Goal: Task Accomplishment & Management: Use online tool/utility

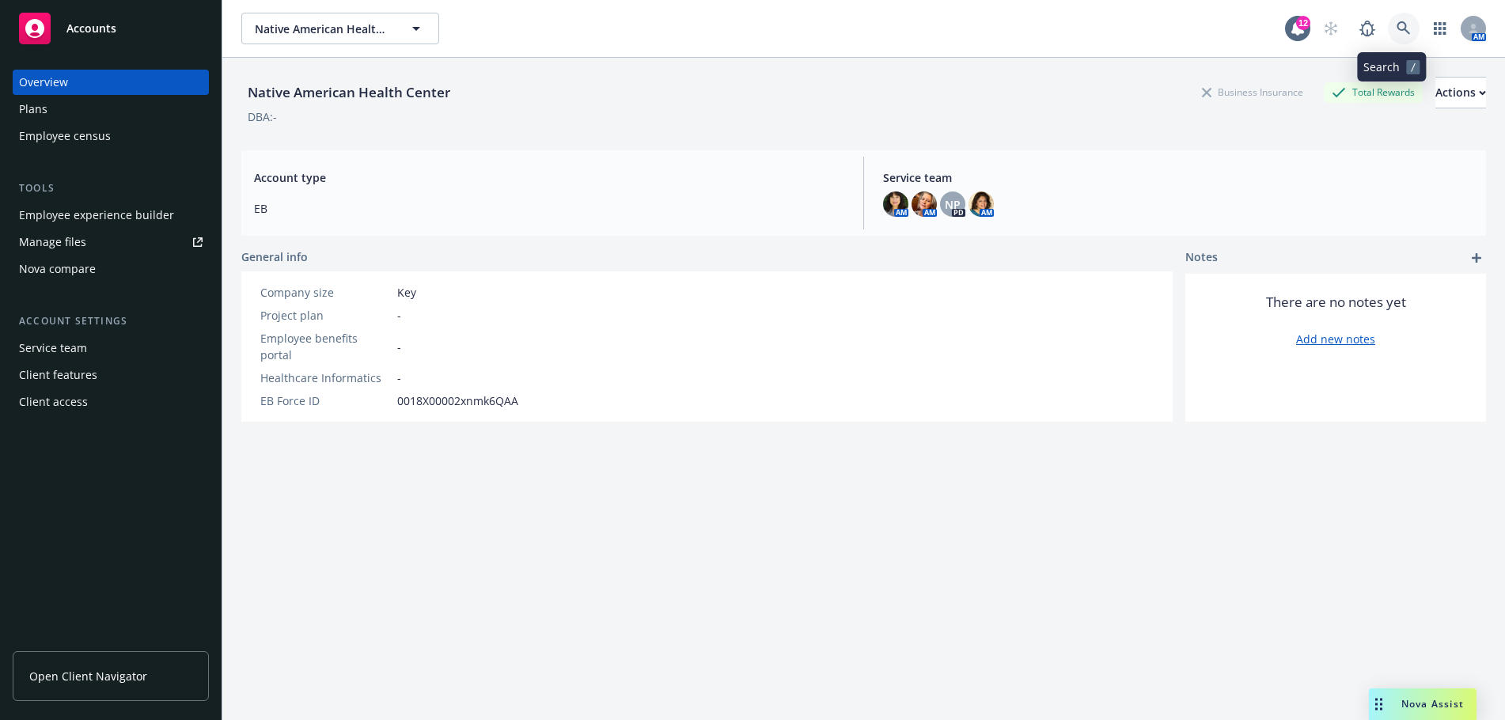
click at [1396, 21] on icon at bounding box center [1403, 28] width 14 height 14
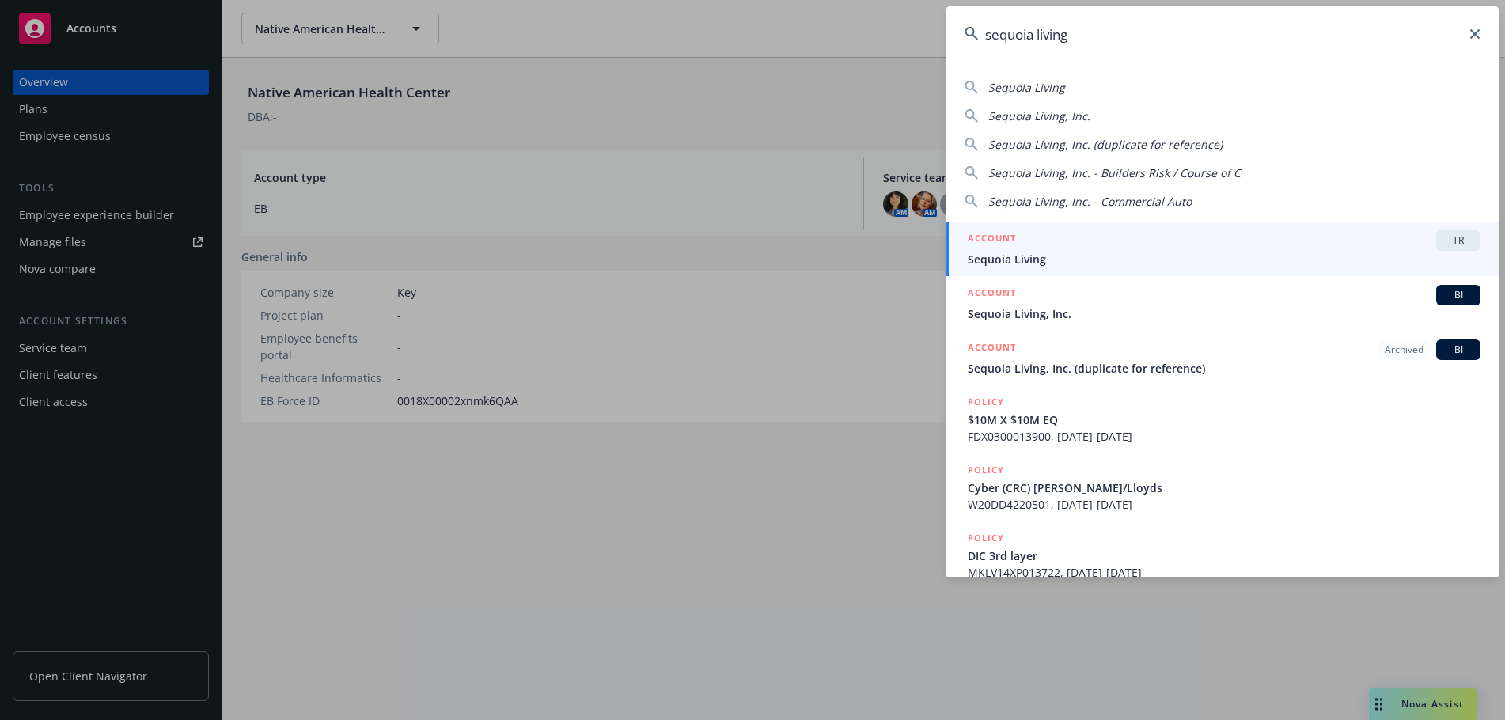
type input "sequoia living"
click at [1273, 260] on span "Sequoia Living" at bounding box center [1224, 259] width 513 height 17
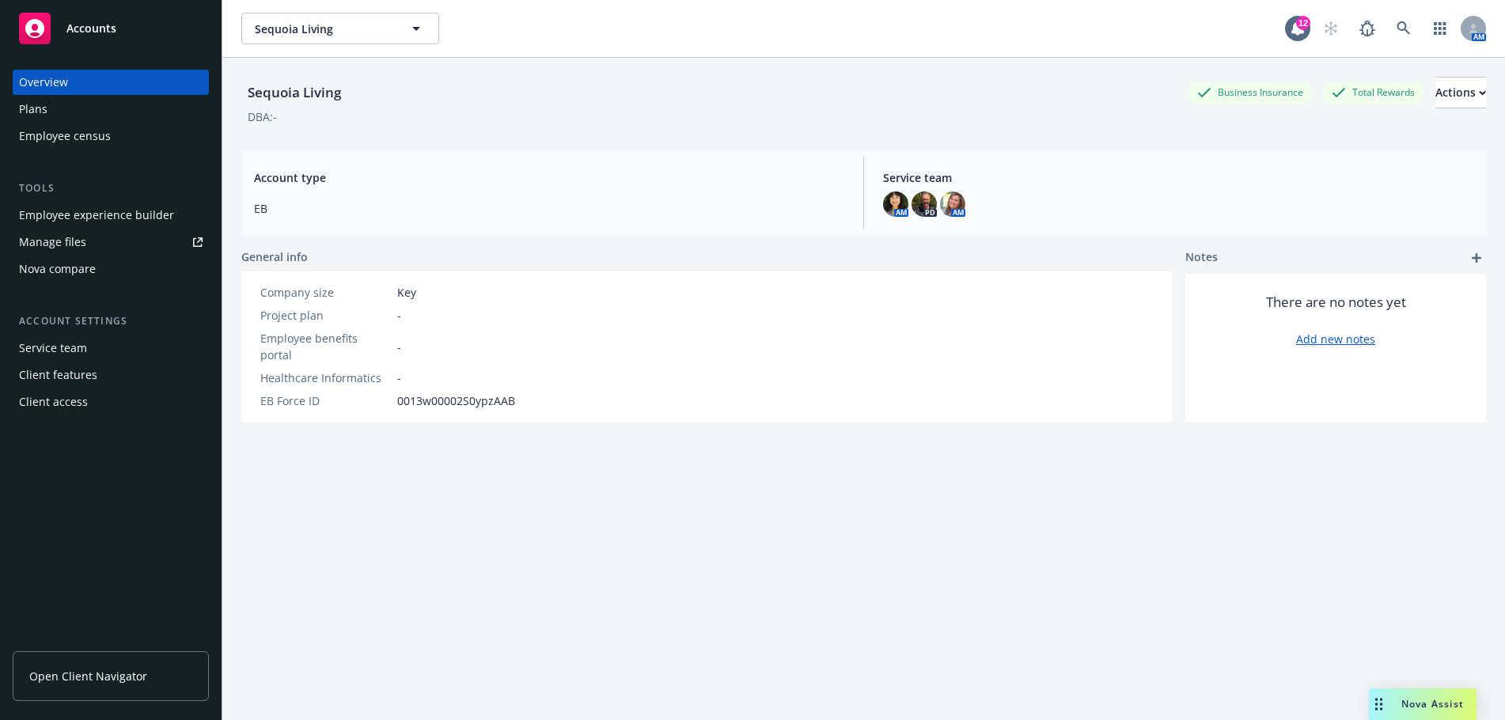
click at [1426, 707] on span "Nova Assist" at bounding box center [1432, 703] width 63 height 13
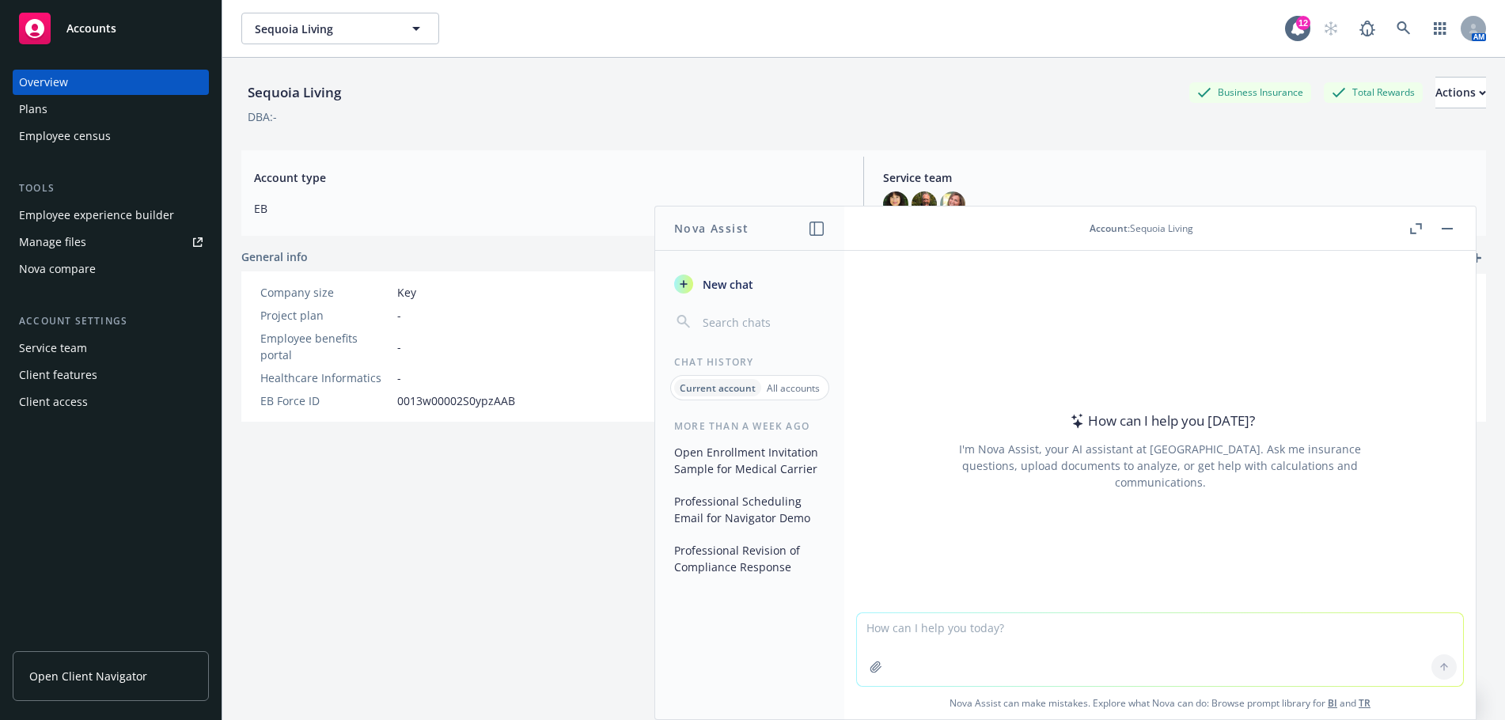
click at [864, 628] on textarea at bounding box center [1160, 649] width 606 height 73
paste textarea "We’re writing to let you know about an update to the phone number your employee…"
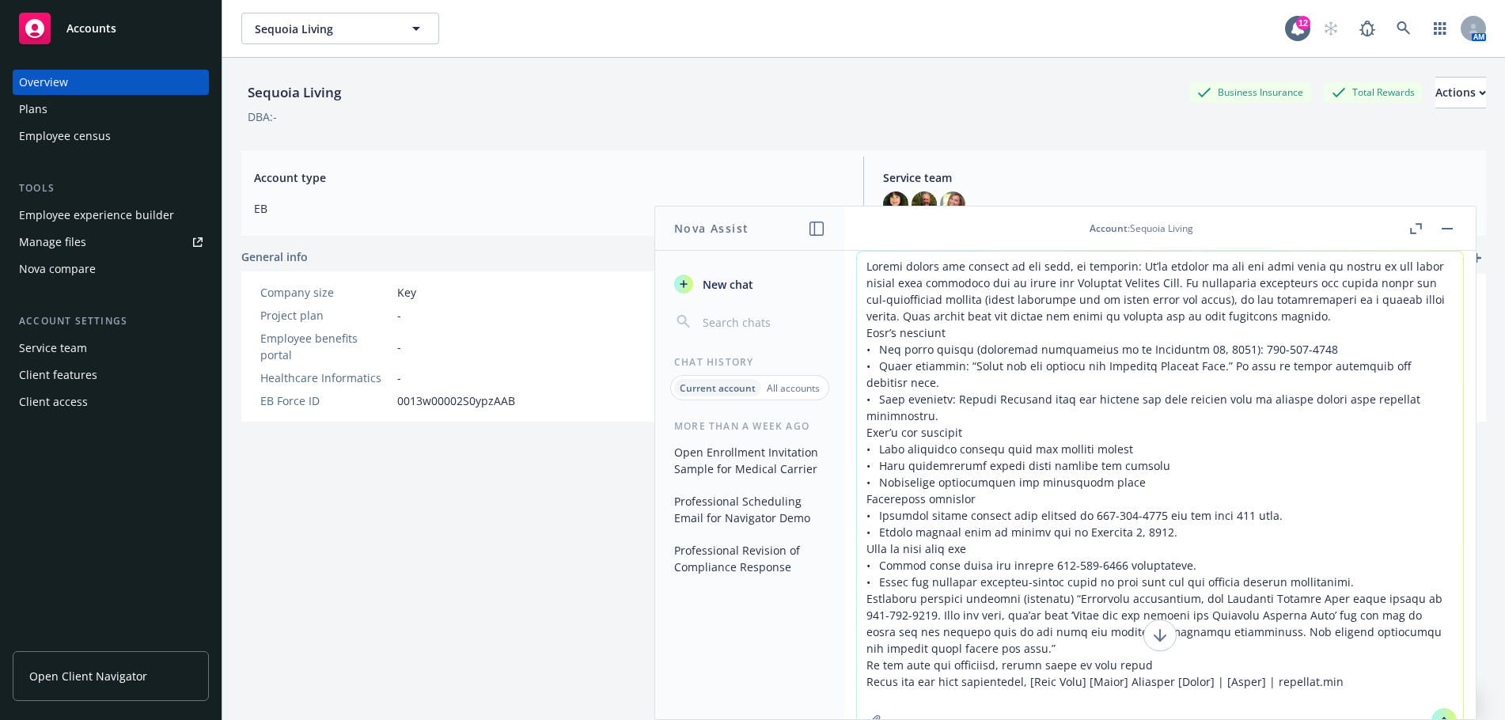
click at [1070, 390] on textarea at bounding box center [1160, 496] width 606 height 488
click at [907, 266] on textarea at bounding box center [1160, 496] width 606 height 488
drag, startPoint x: 1122, startPoint y: 270, endPoint x: 1357, endPoint y: 671, distance: 464.9
click at [1371, 680] on textarea at bounding box center [1160, 496] width 606 height 488
type textarea "Please remove the shading in the text, if possible: We’re writing to let you kn…"
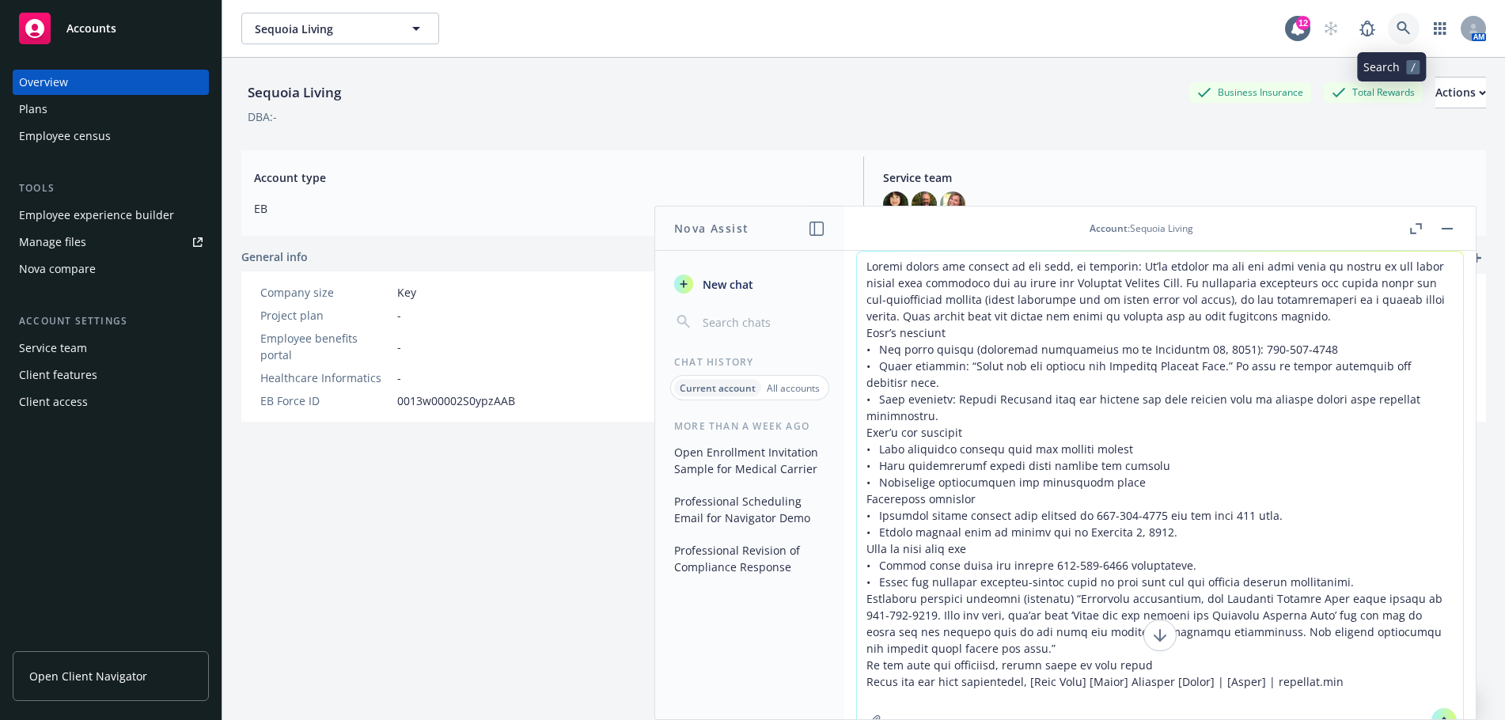
click at [1396, 24] on icon at bounding box center [1403, 28] width 14 height 14
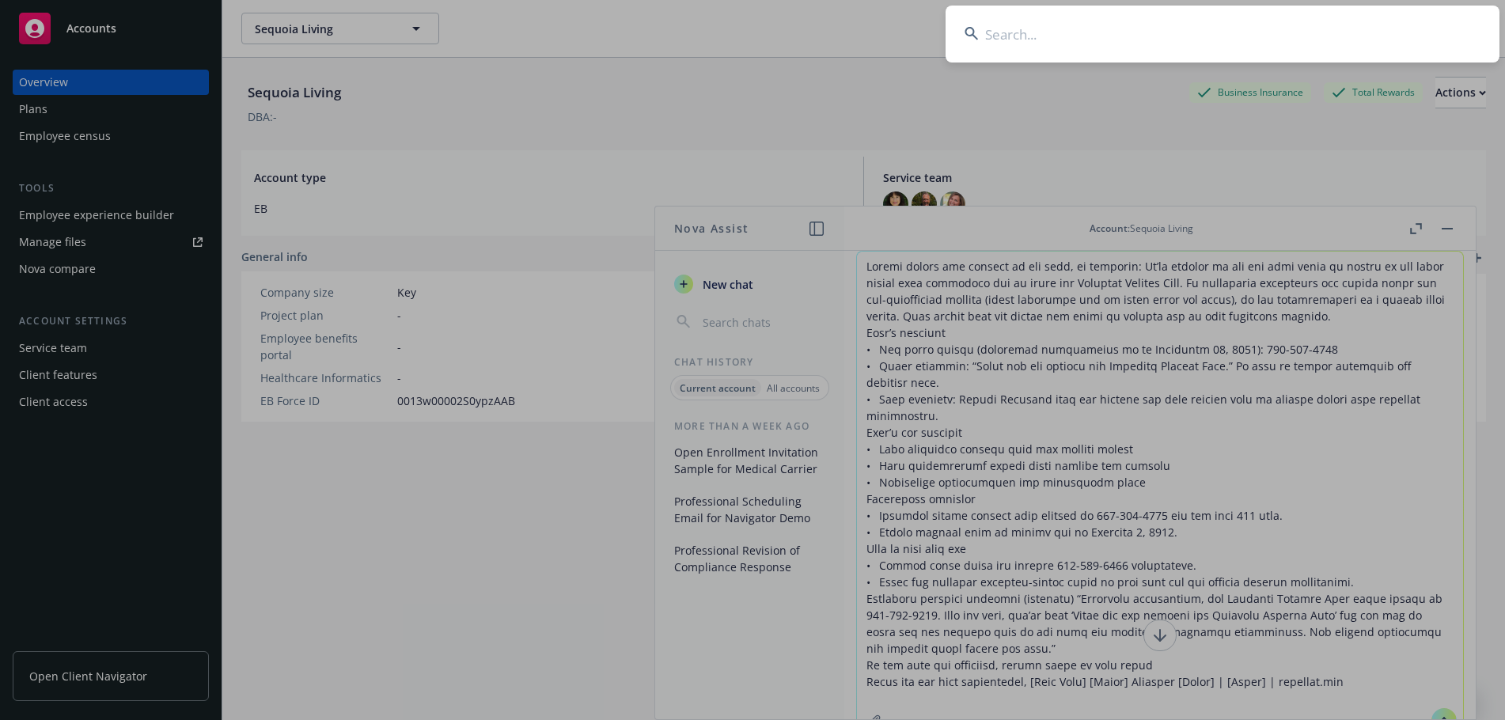
click at [1073, 36] on input at bounding box center [1222, 34] width 554 height 57
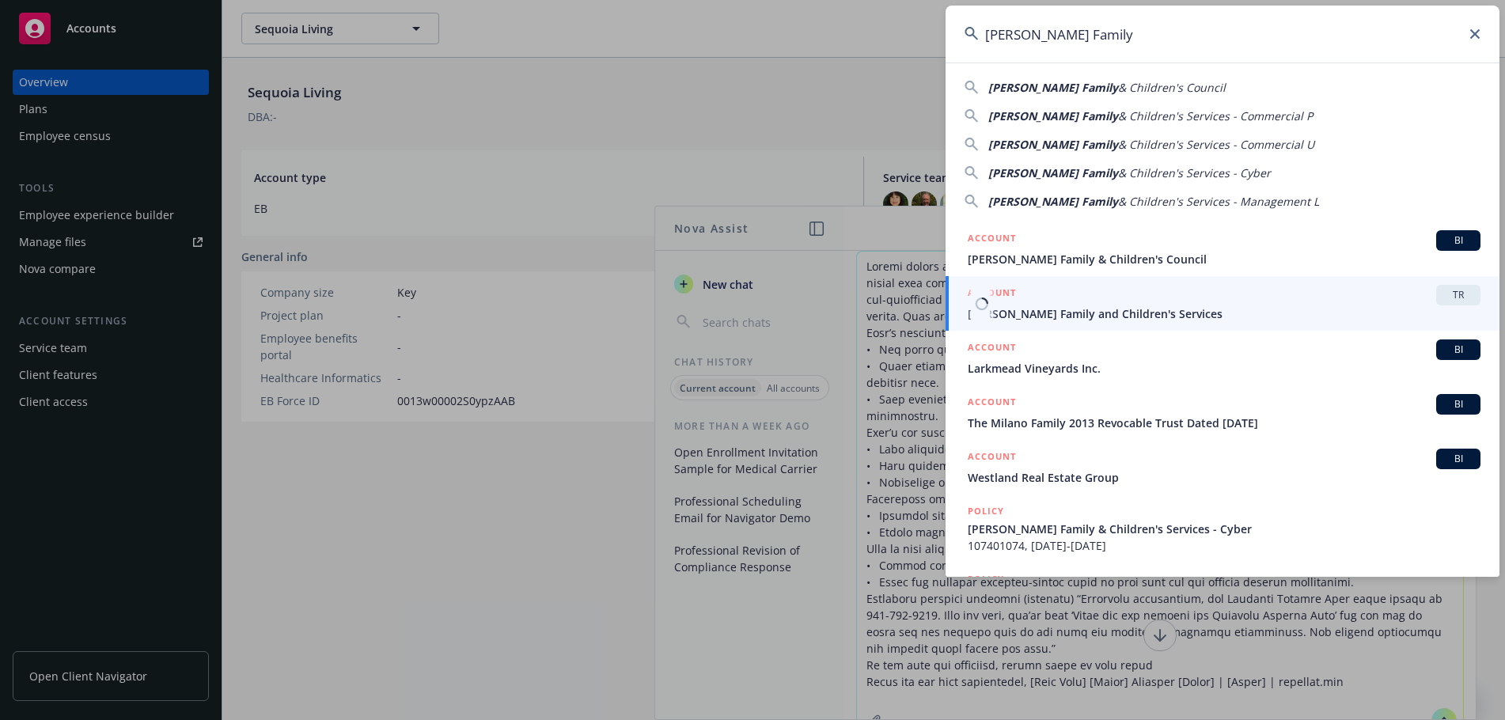
type input "Solano Family"
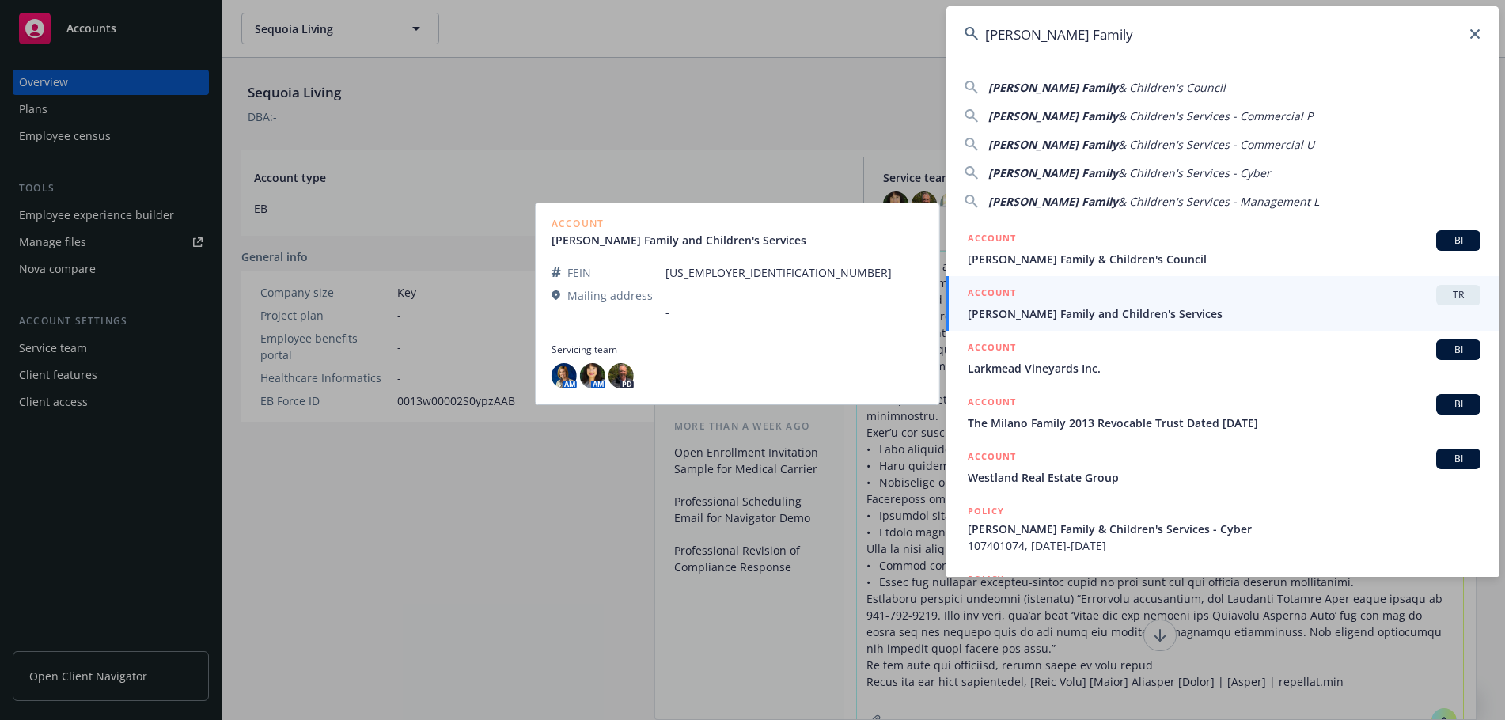
click at [1098, 310] on span "Solano Family and Children's Services" at bounding box center [1224, 313] width 513 height 17
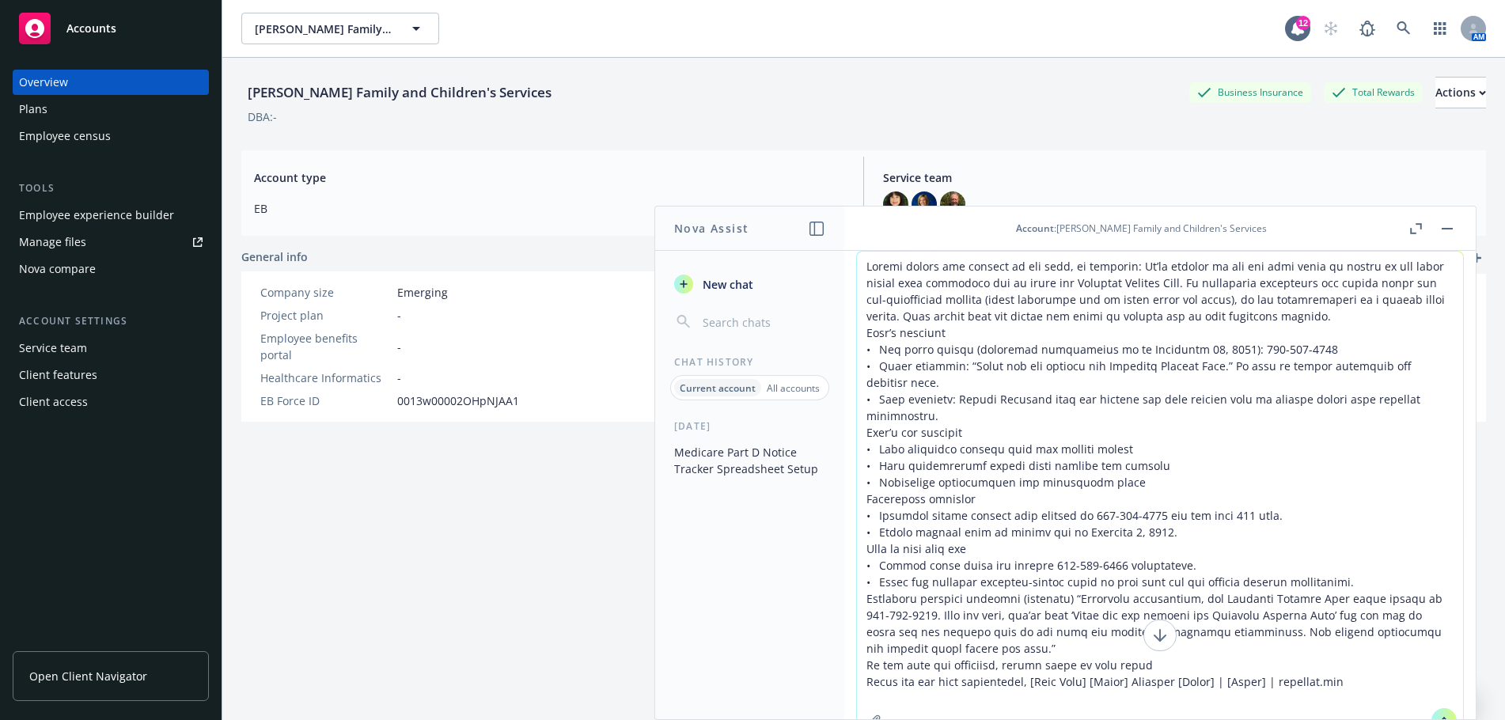
click at [127, 214] on div "Employee experience builder" at bounding box center [96, 215] width 155 height 25
click at [1396, 25] on icon at bounding box center [1402, 27] width 13 height 13
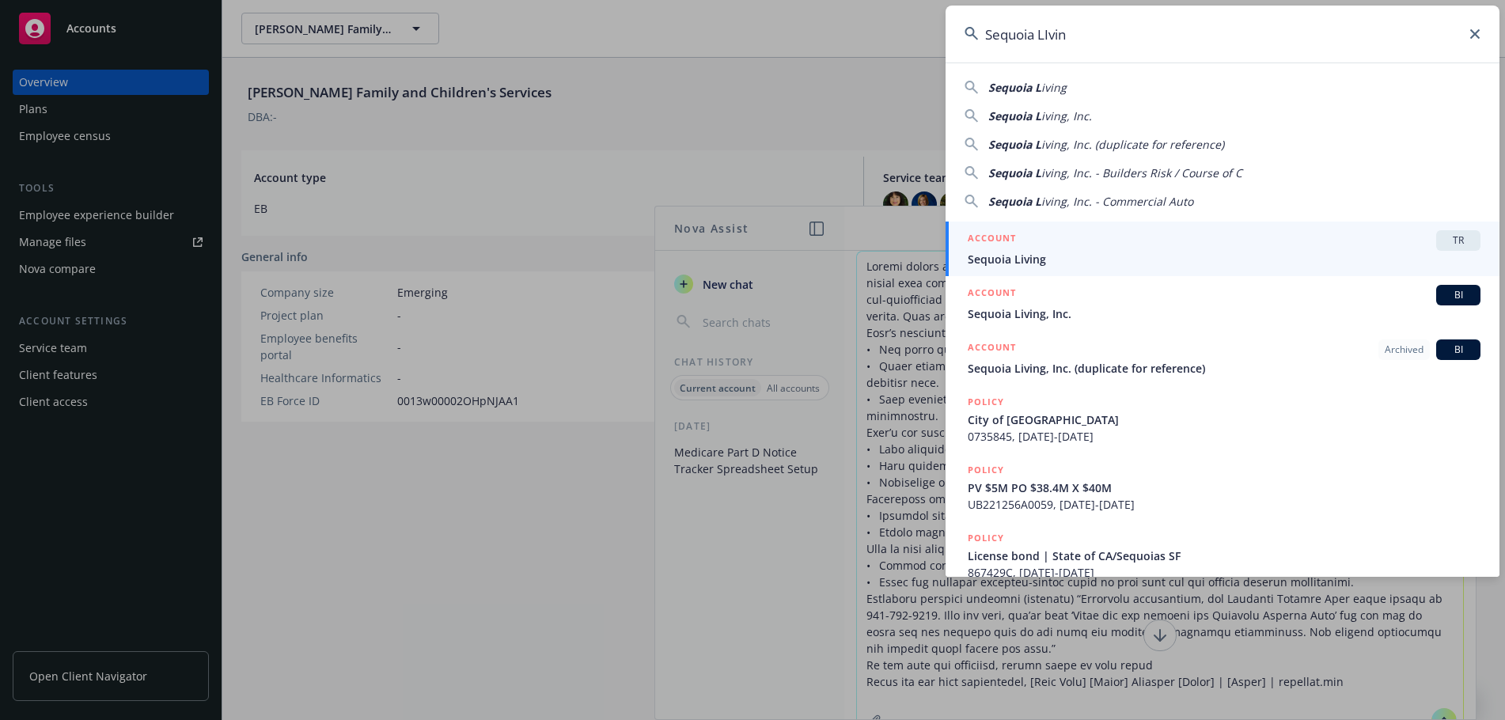
type input "Sequoia LIving"
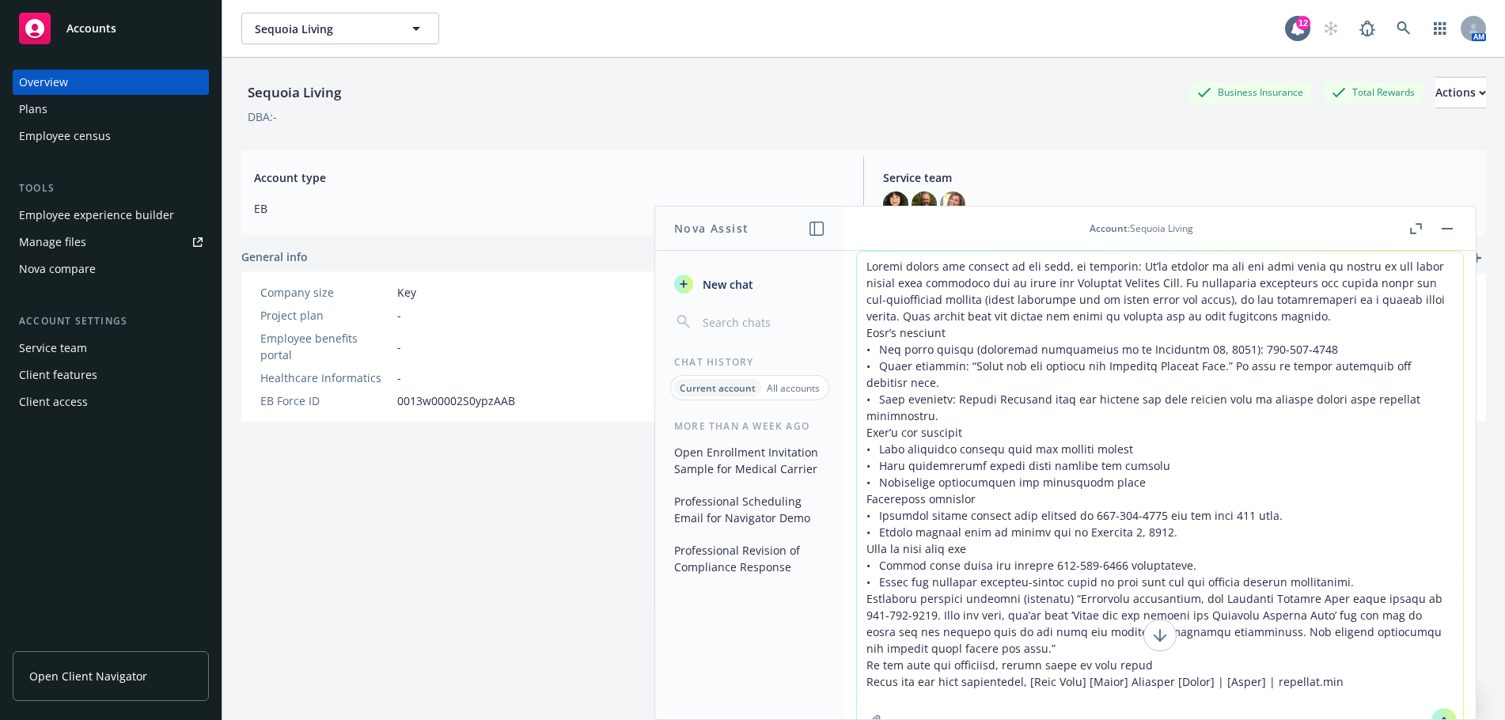
scroll to position [54, 0]
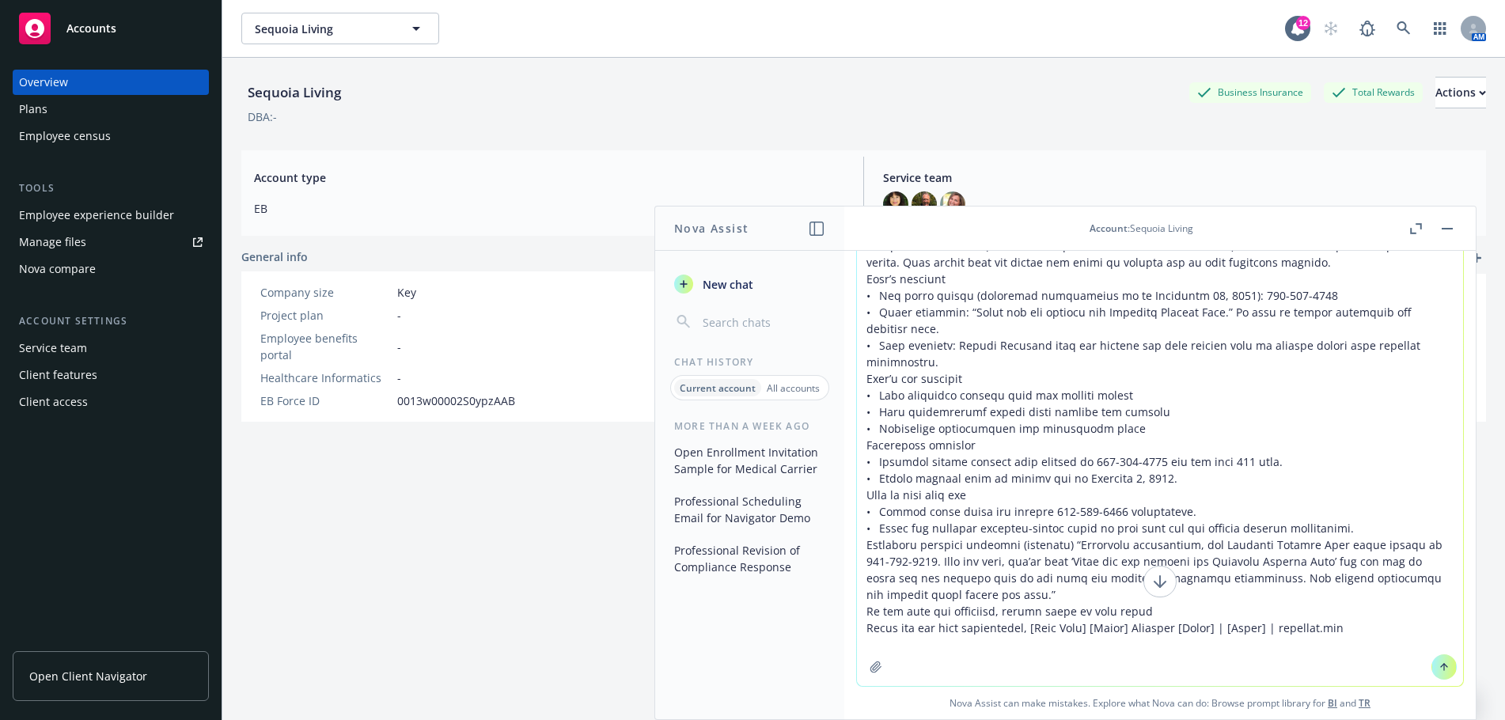
drag, startPoint x: 861, startPoint y: 265, endPoint x: 1267, endPoint y: 758, distance: 639.0
click at [1267, 719] on html "Accounts Overview Plans Employee census Tools Employee experience builder Manag…" at bounding box center [752, 360] width 1505 height 720
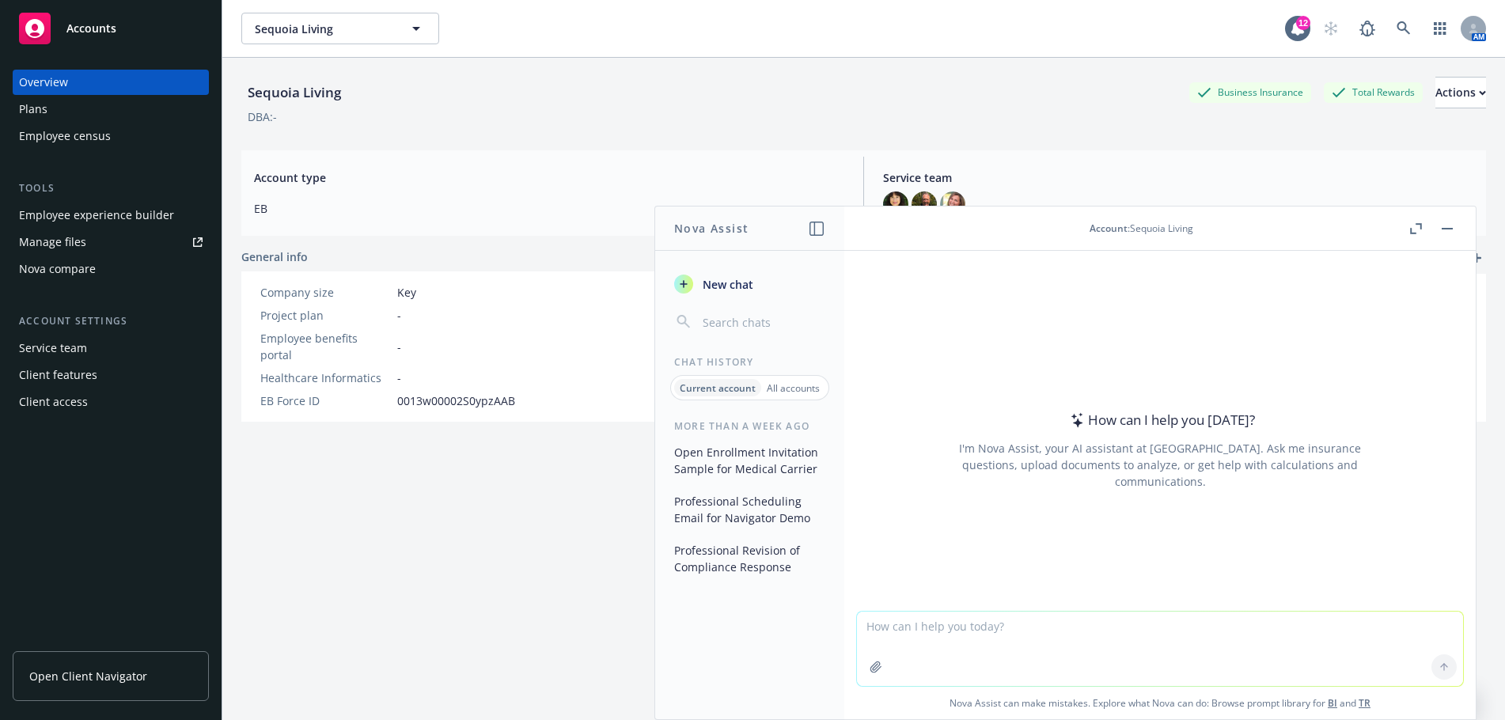
scroll to position [0, 0]
click at [143, 214] on div "Employee experience builder" at bounding box center [96, 215] width 155 height 25
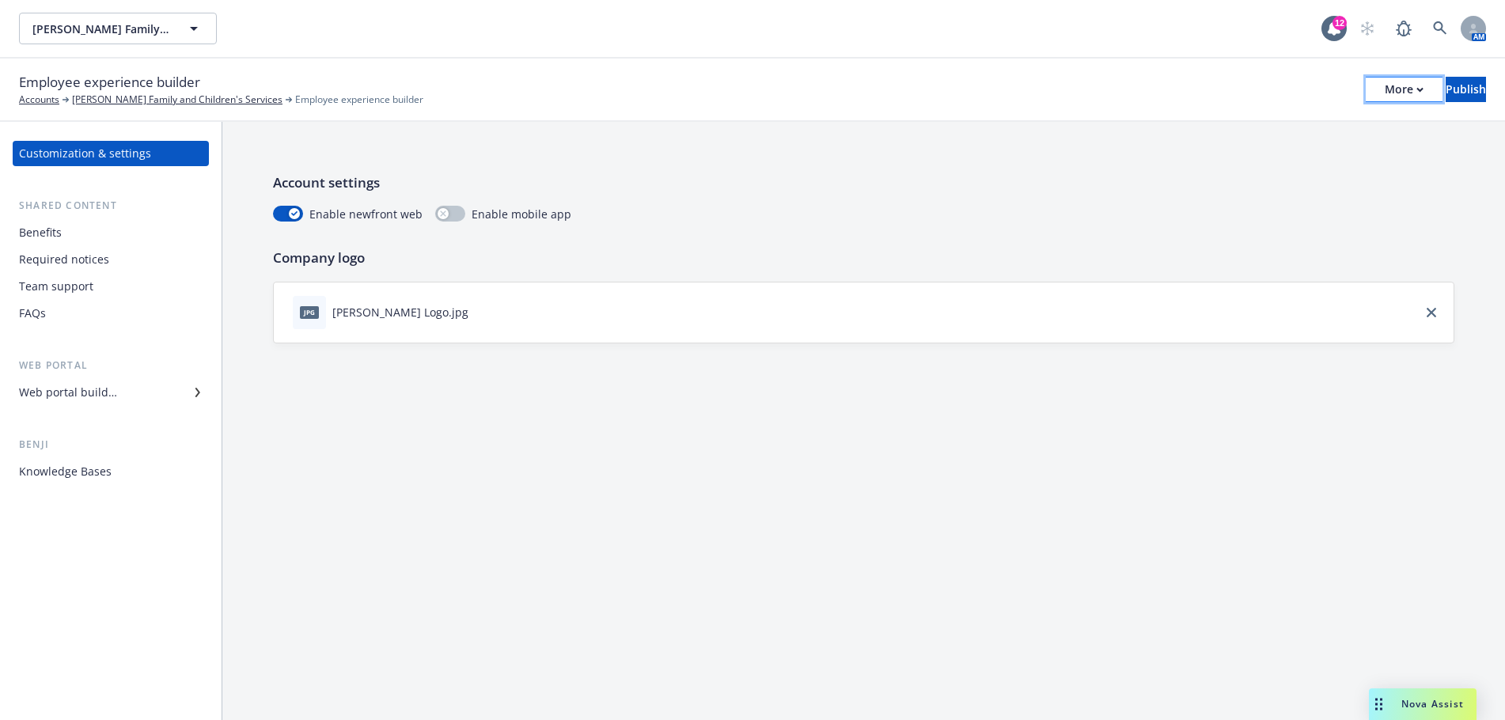
click at [1417, 89] on icon "button" at bounding box center [1420, 89] width 6 height 3
click at [1234, 157] on link "Copy portal link" at bounding box center [1273, 157] width 234 height 32
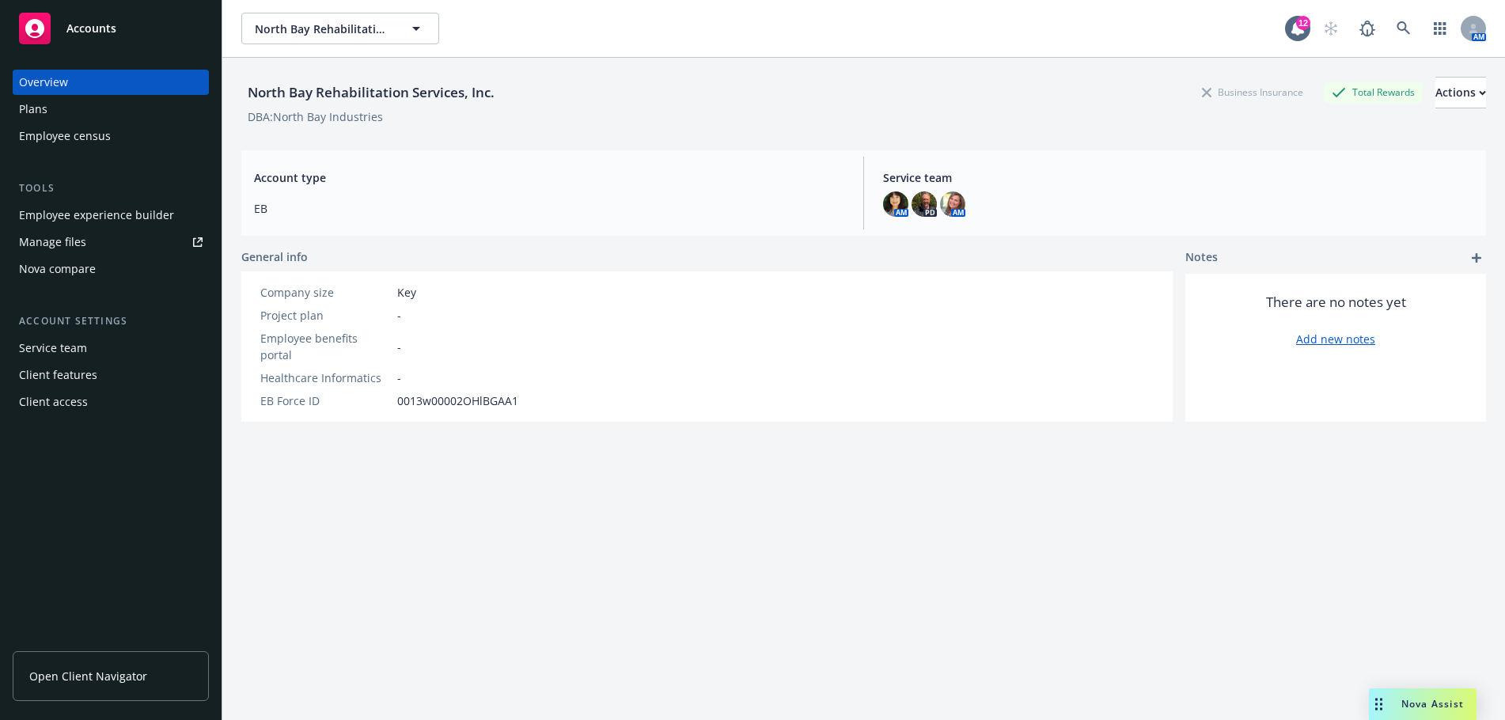
click at [1411, 707] on span "Nova Assist" at bounding box center [1432, 703] width 63 height 13
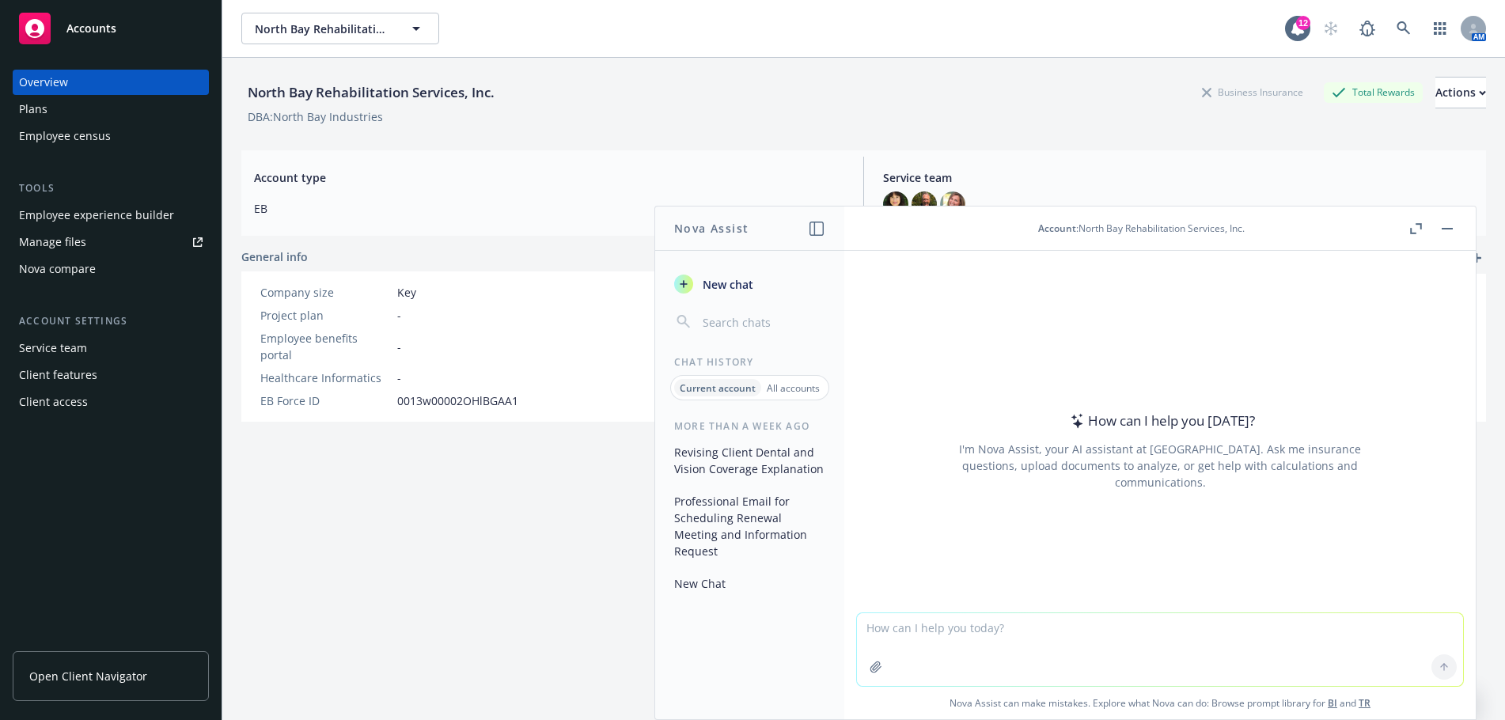
click at [861, 627] on textarea at bounding box center [1160, 649] width 606 height 73
click at [1288, 626] on textarea "Please create a flyer announcing that Open Enrollment is around the corner" at bounding box center [1160, 649] width 606 height 74
click at [1279, 630] on textarea "Please create a flyer announcing that Open Enrollment is around the corner. O" at bounding box center [1160, 649] width 606 height 74
type textarea "Please create a flyer announcing that Open Enrollment is around the corner. Ope…"
click at [84, 211] on div "Employee experience builder" at bounding box center [96, 215] width 155 height 25
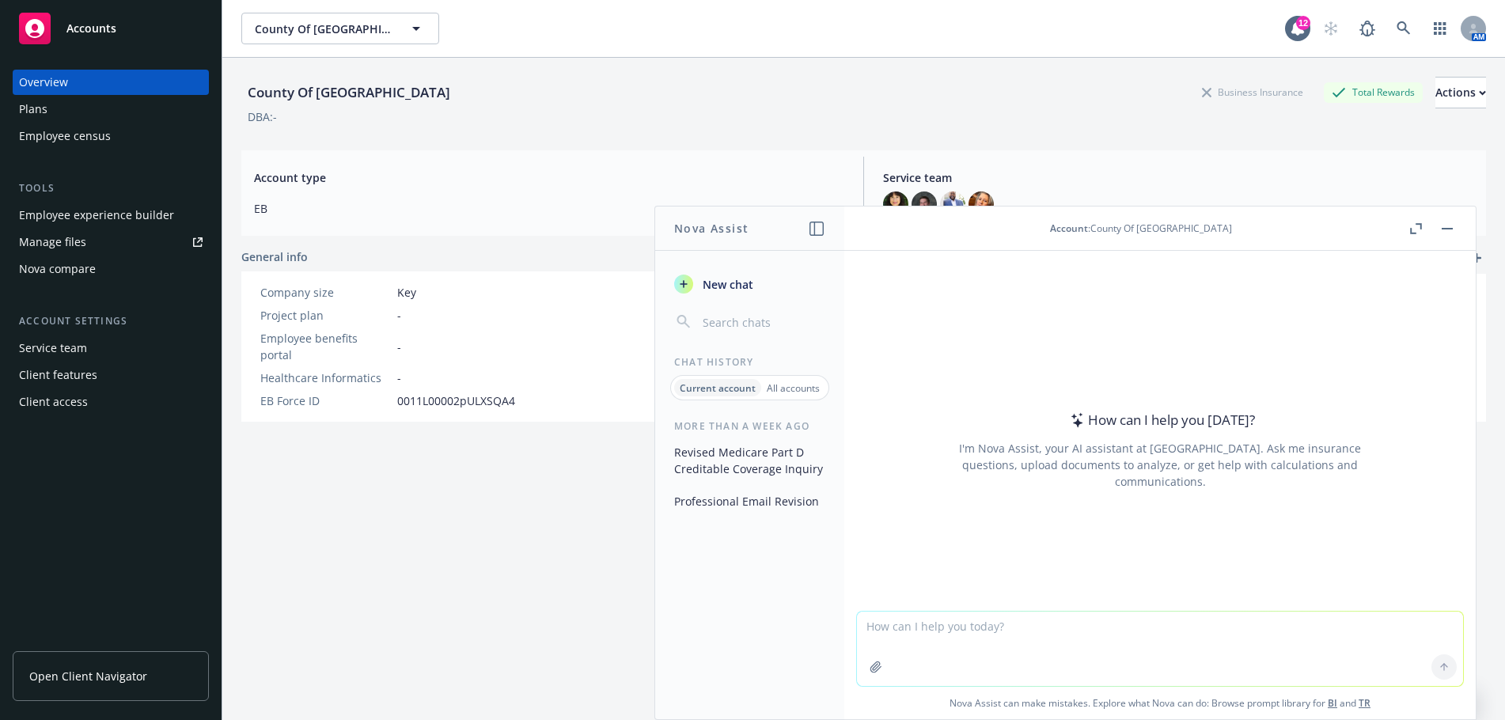
click at [1018, 405] on div "How can I help you [DATE]? I'm Nova Assist, your AI assistant at Newfront. Ask …" at bounding box center [1160, 450] width 606 height 246
click at [1392, 18] on link at bounding box center [1404, 29] width 32 height 32
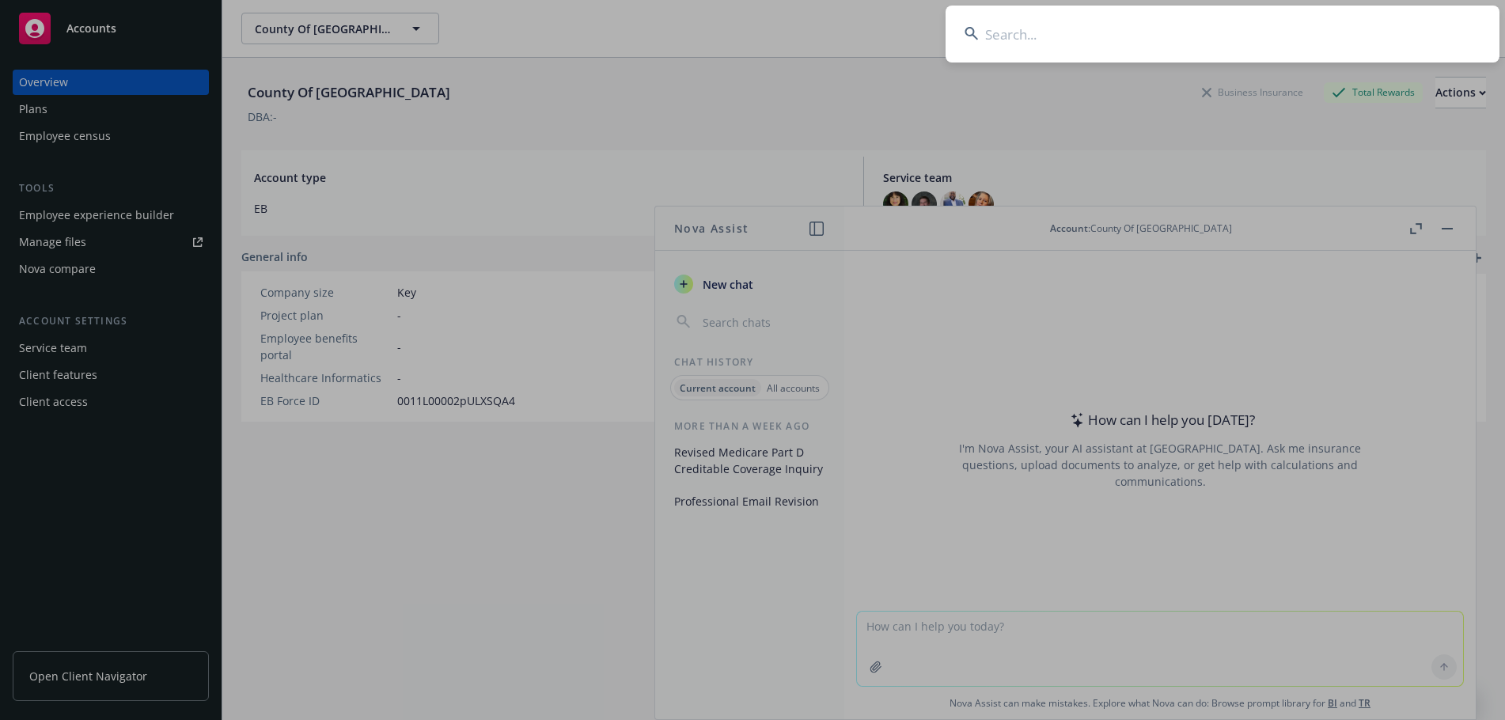
click at [1140, 16] on input at bounding box center [1222, 34] width 554 height 57
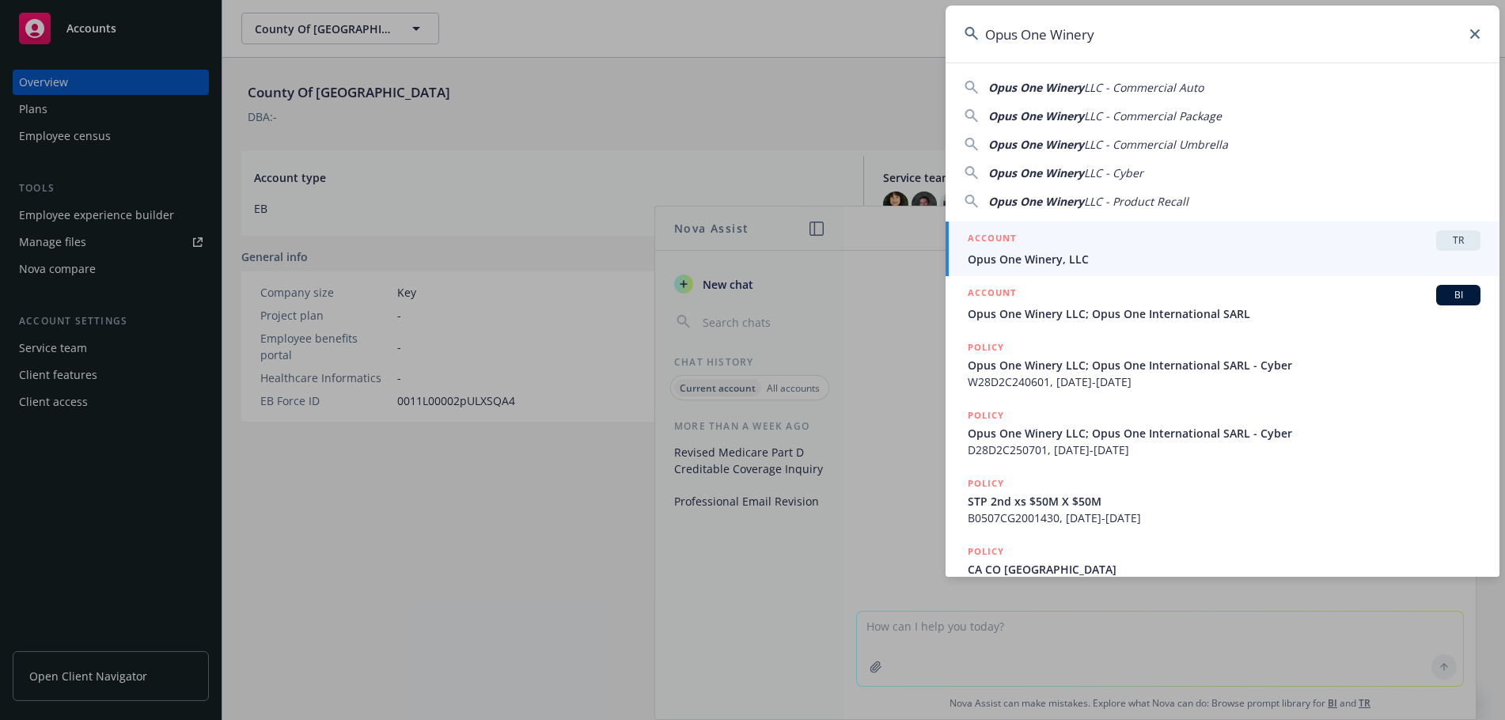
type input "Opus One Winery"
click at [1170, 251] on span "Opus One Winery, LLC" at bounding box center [1224, 259] width 513 height 17
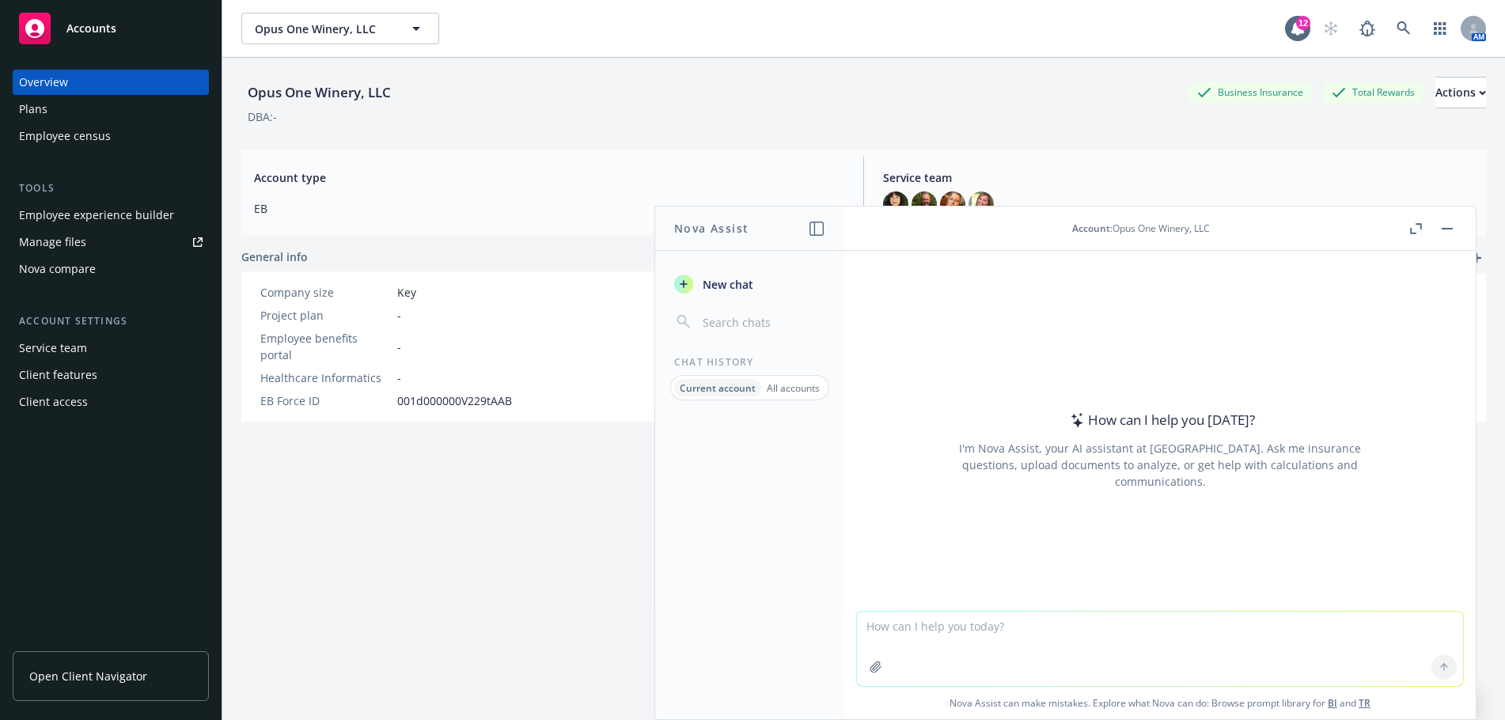
click at [866, 623] on textarea at bounding box center [1160, 649] width 606 height 74
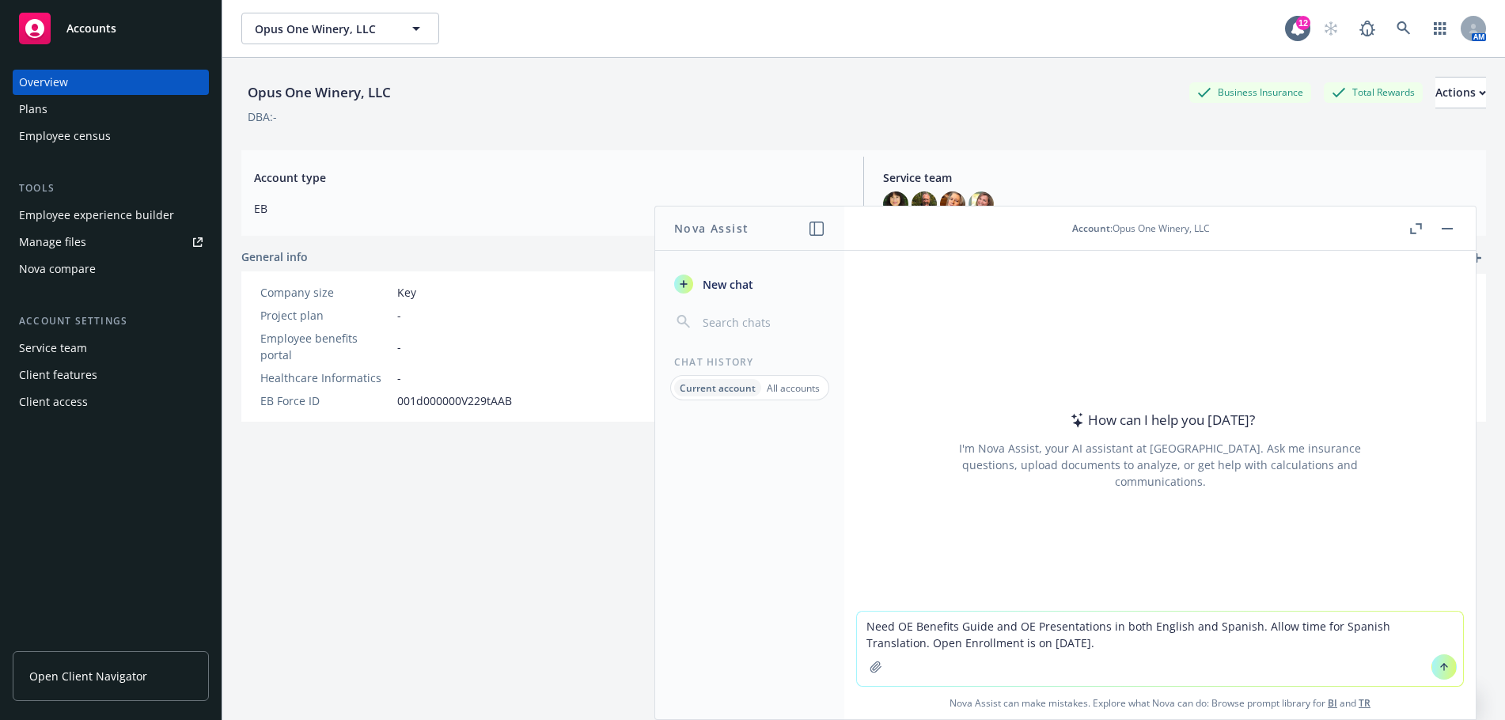
click at [1138, 646] on textarea "Need OE Benefits Guide and OE Presentations in both English and Spanish. Allow …" at bounding box center [1160, 649] width 606 height 74
paste textarea "1. Build a staggered timeline for open enrollment communications that avoids bo…"
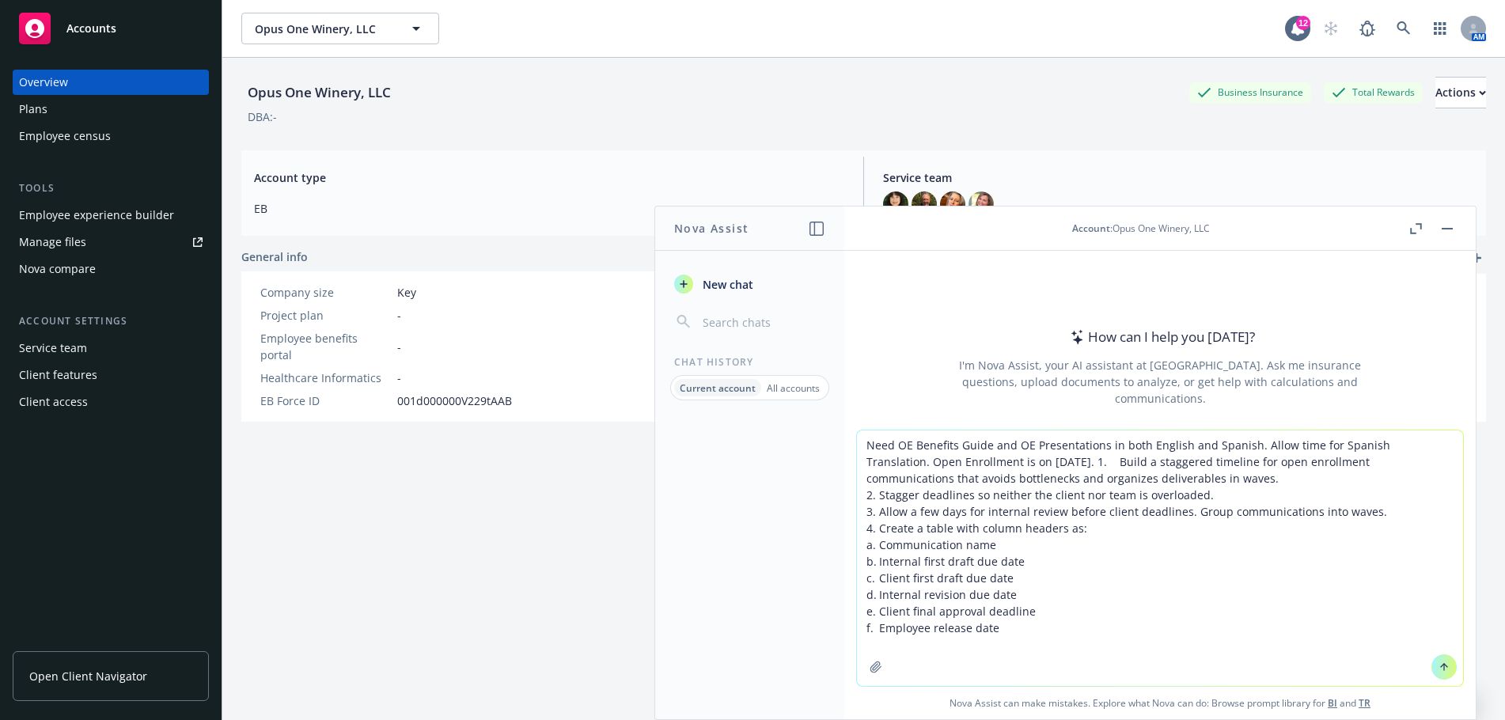
type textarea "Need OE Benefits Guide and OE Presentations in both English and Spanish. Allow …"
click at [1438, 667] on icon at bounding box center [1443, 666] width 11 height 11
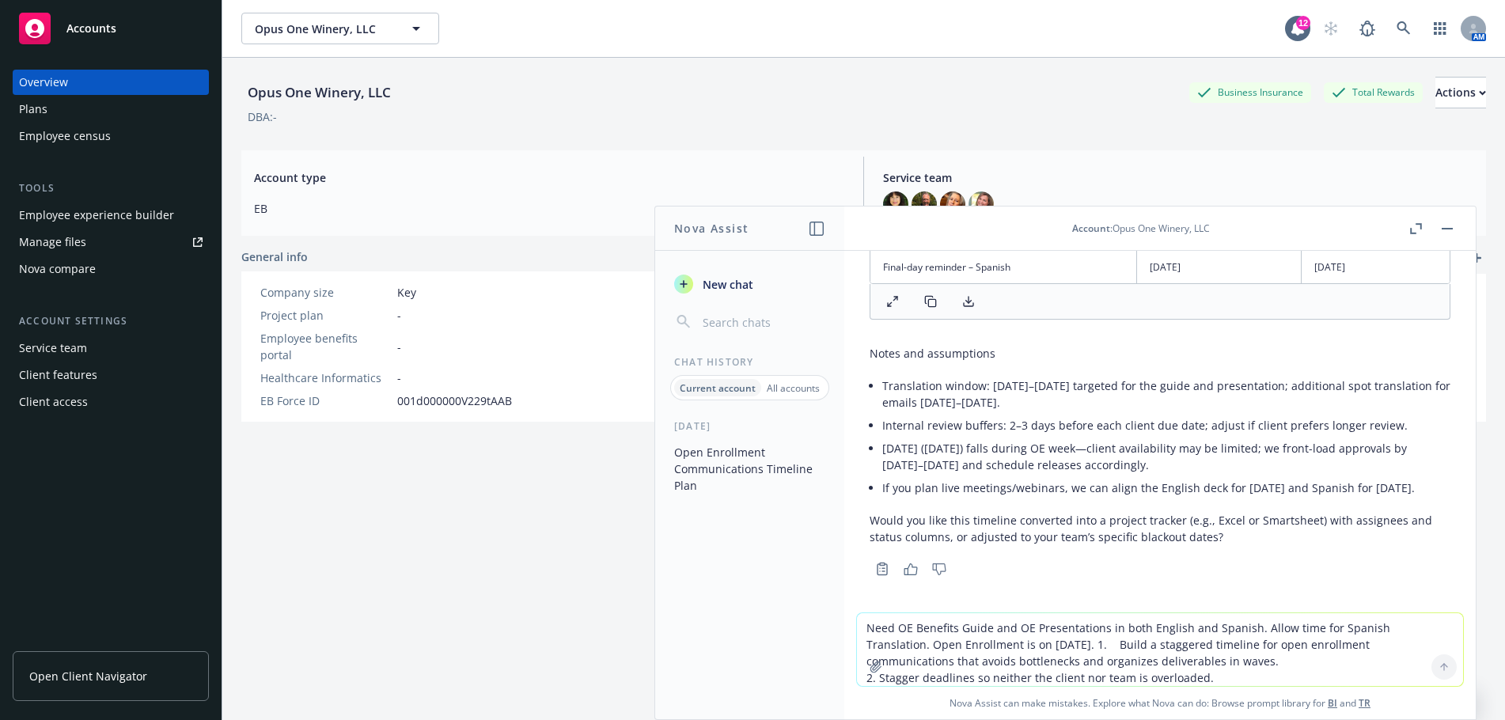
scroll to position [971, 0]
click at [862, 627] on textarea "Need OE Benefits Guide and OE Presentations in both English and Spanish. Allow …" at bounding box center [1160, 649] width 606 height 73
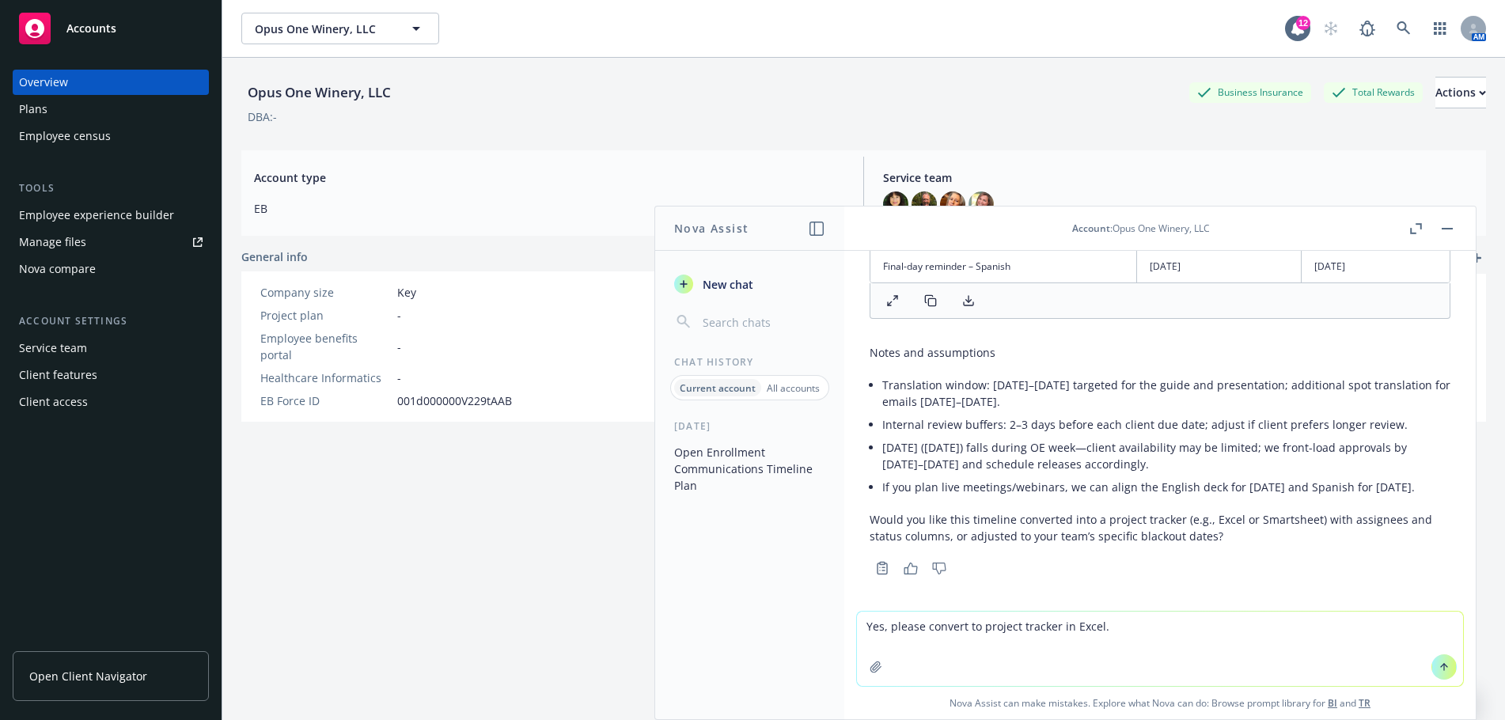
type textarea "Yes, please convert to project tracker in Excel."
click at [1444, 665] on icon at bounding box center [1444, 667] width 0 height 6
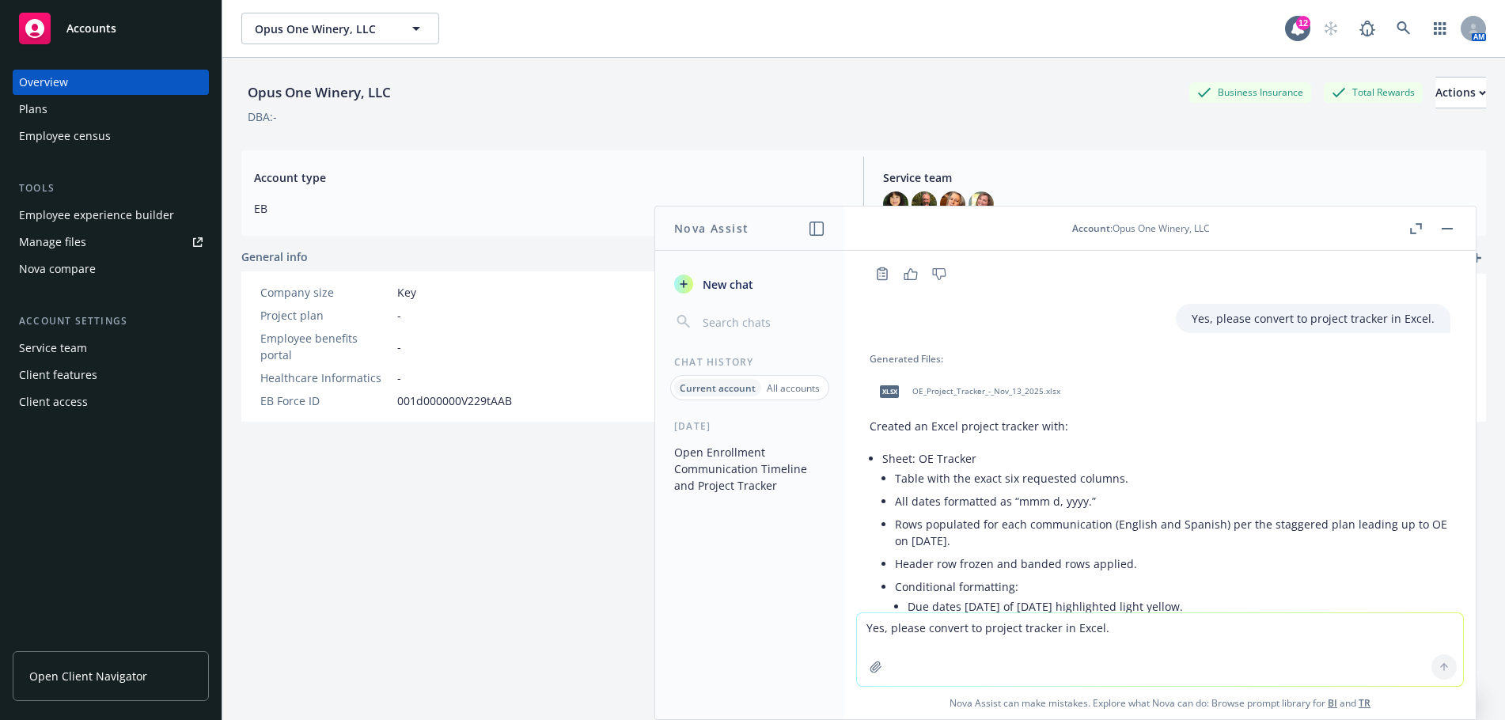
scroll to position [1264, 0]
click at [1000, 391] on span "OE_Project_Tracker_-_Nov_13_2025.xlsx" at bounding box center [986, 392] width 148 height 10
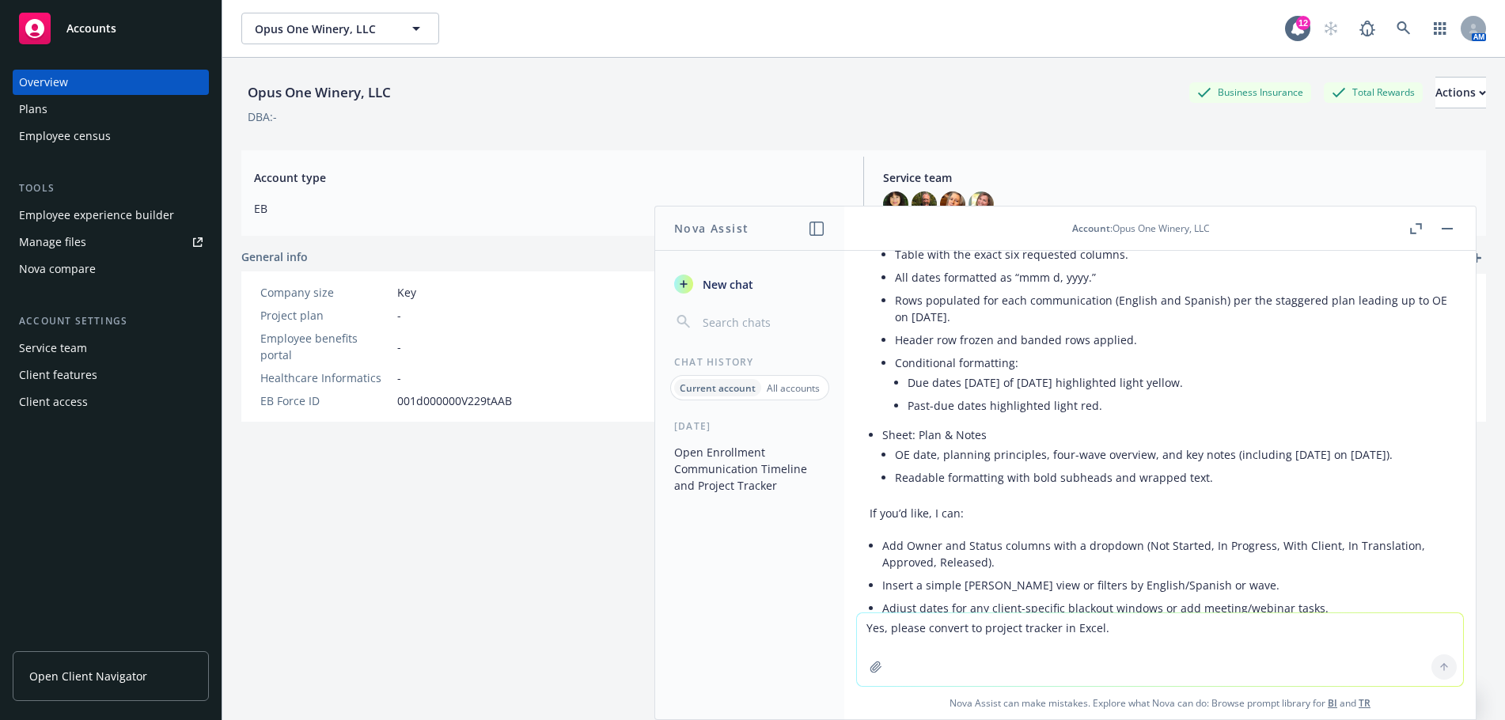
scroll to position [1502, 0]
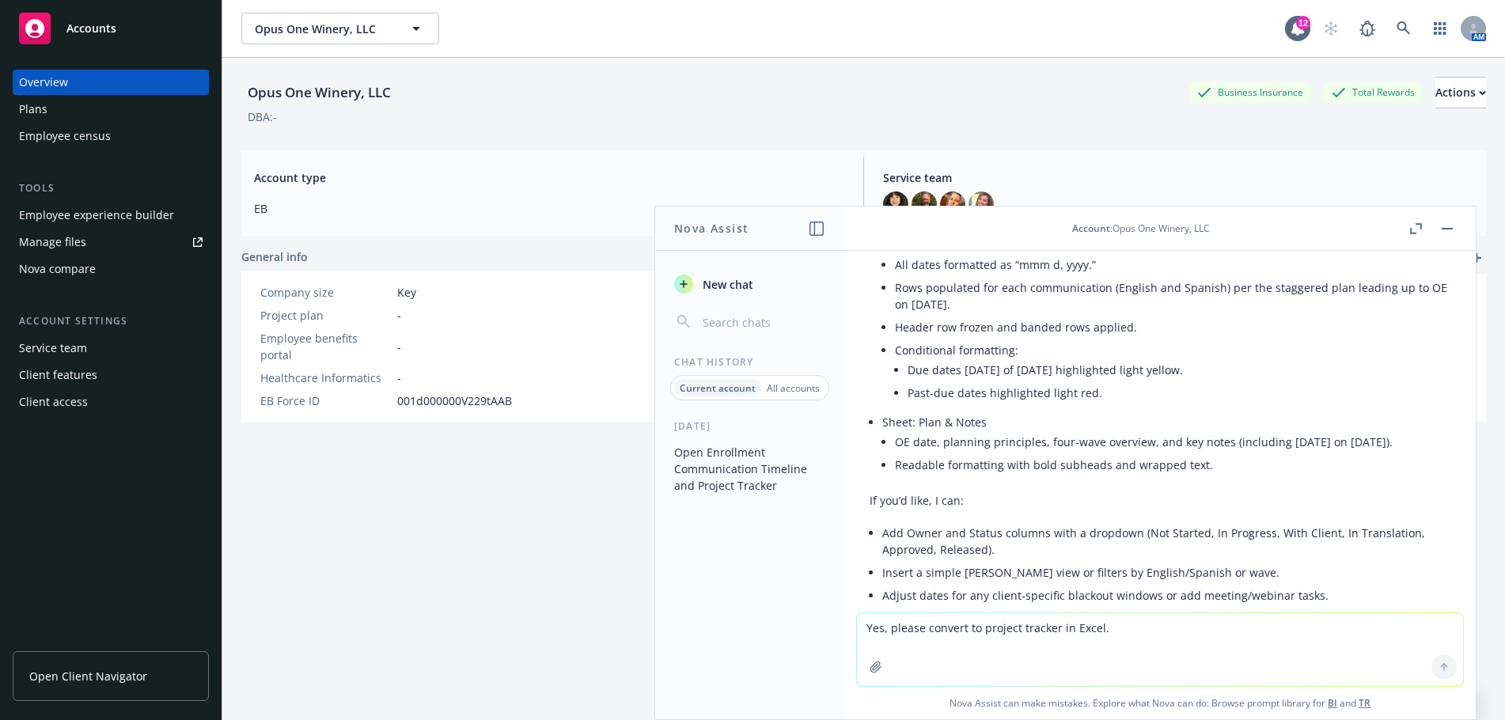
click at [862, 629] on textarea "Yes, please convert to project tracker in Excel." at bounding box center [1160, 649] width 606 height 73
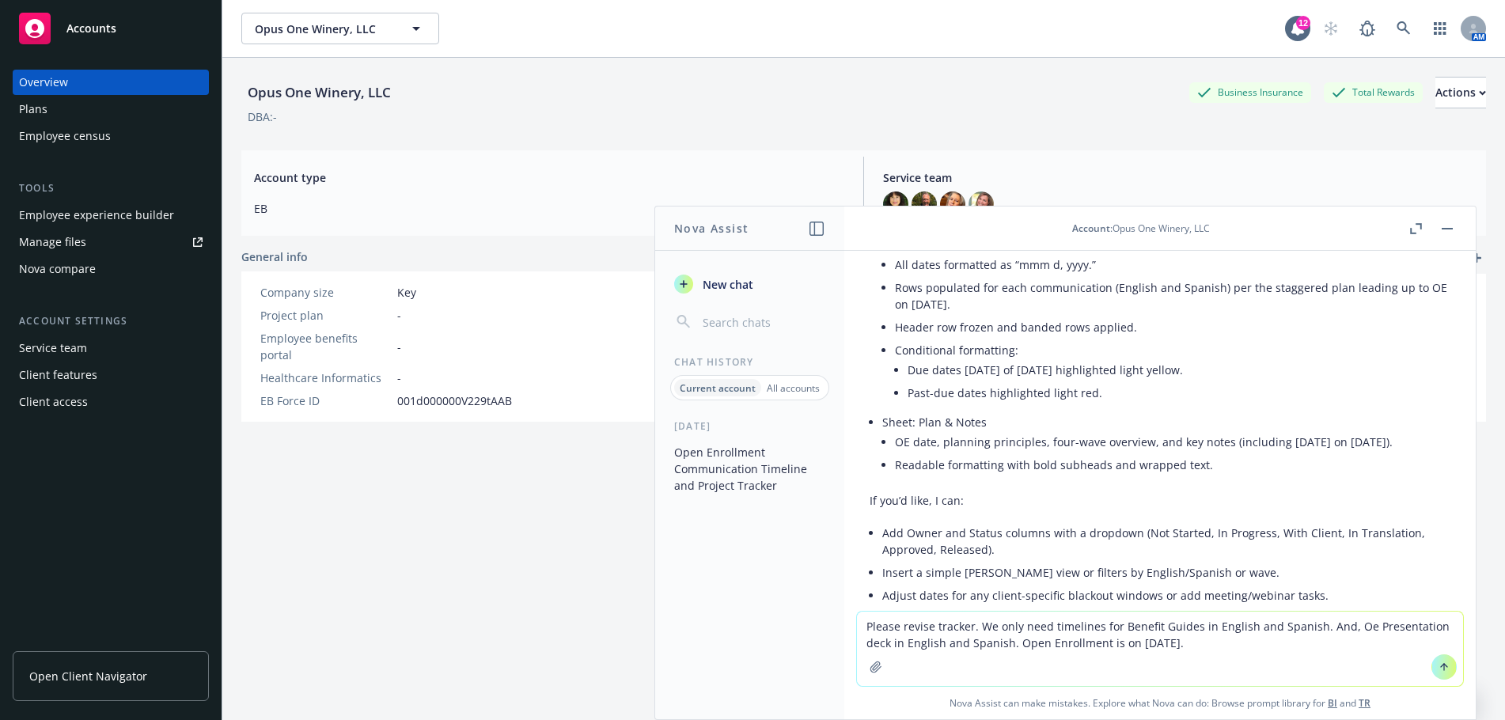
type textarea "Please revise tracker. We only need timelines for Benefit Guides in English and…"
click at [1438, 668] on icon at bounding box center [1443, 666] width 11 height 11
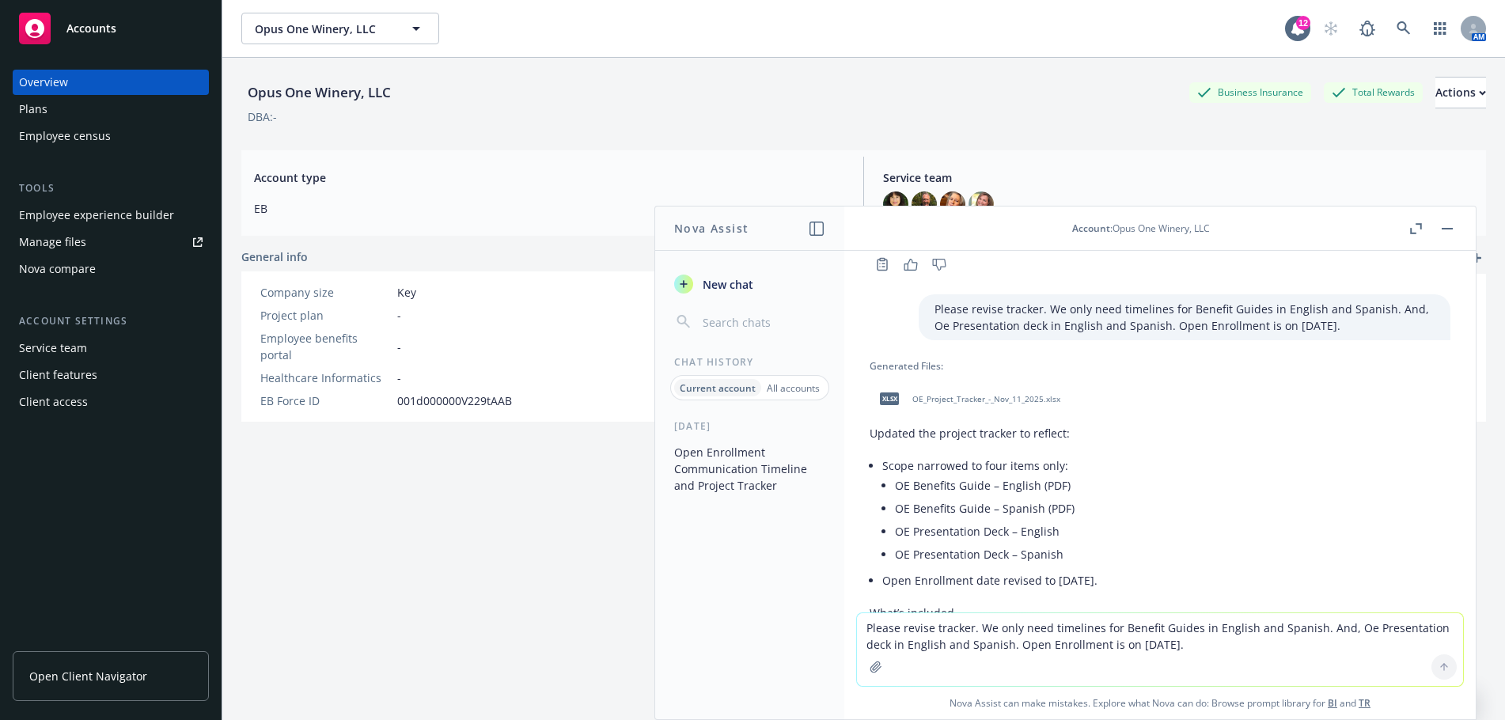
scroll to position [1866, 0]
click at [995, 406] on span "OE_Project_Tracker_-_Nov_11_2025.xlsx" at bounding box center [986, 401] width 148 height 10
click at [879, 630] on textarea "Please revise tracker. We only need timelines for Benefit Guides in English and…" at bounding box center [1160, 649] width 606 height 73
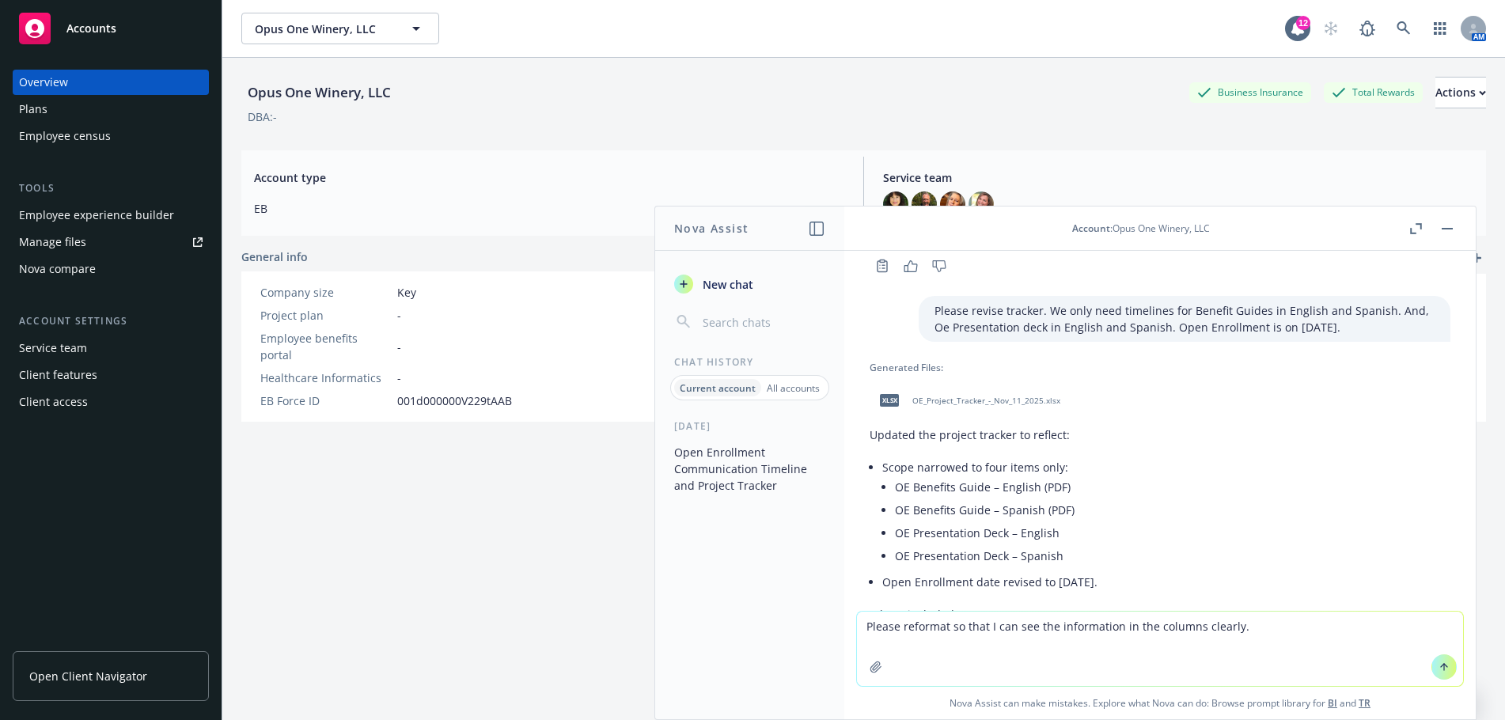
type textarea "Please reformat so that I can see the information in the columns clearly."
click at [1232, 566] on li "OE Presentation Deck – Spanish" at bounding box center [1172, 555] width 555 height 23
click at [1438, 668] on icon at bounding box center [1443, 666] width 11 height 11
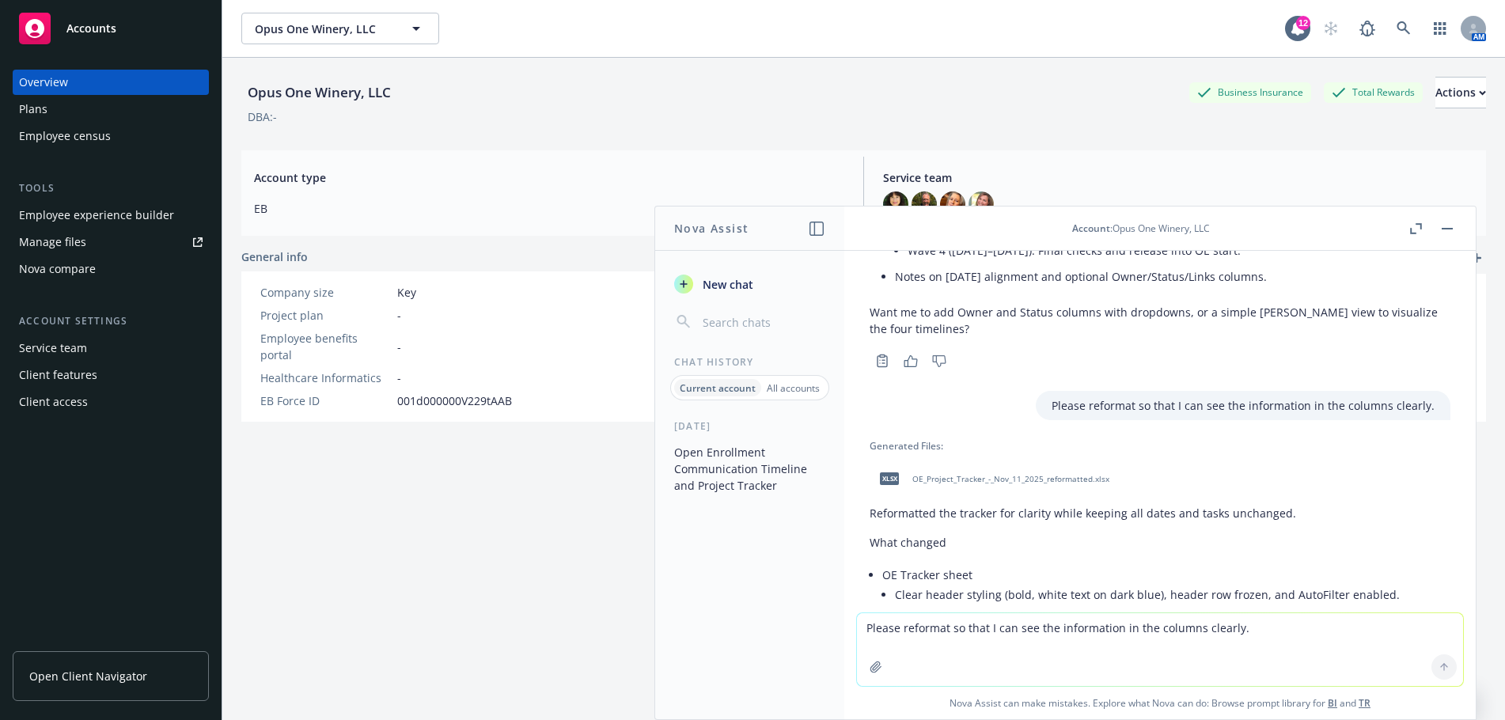
scroll to position [2559, 0]
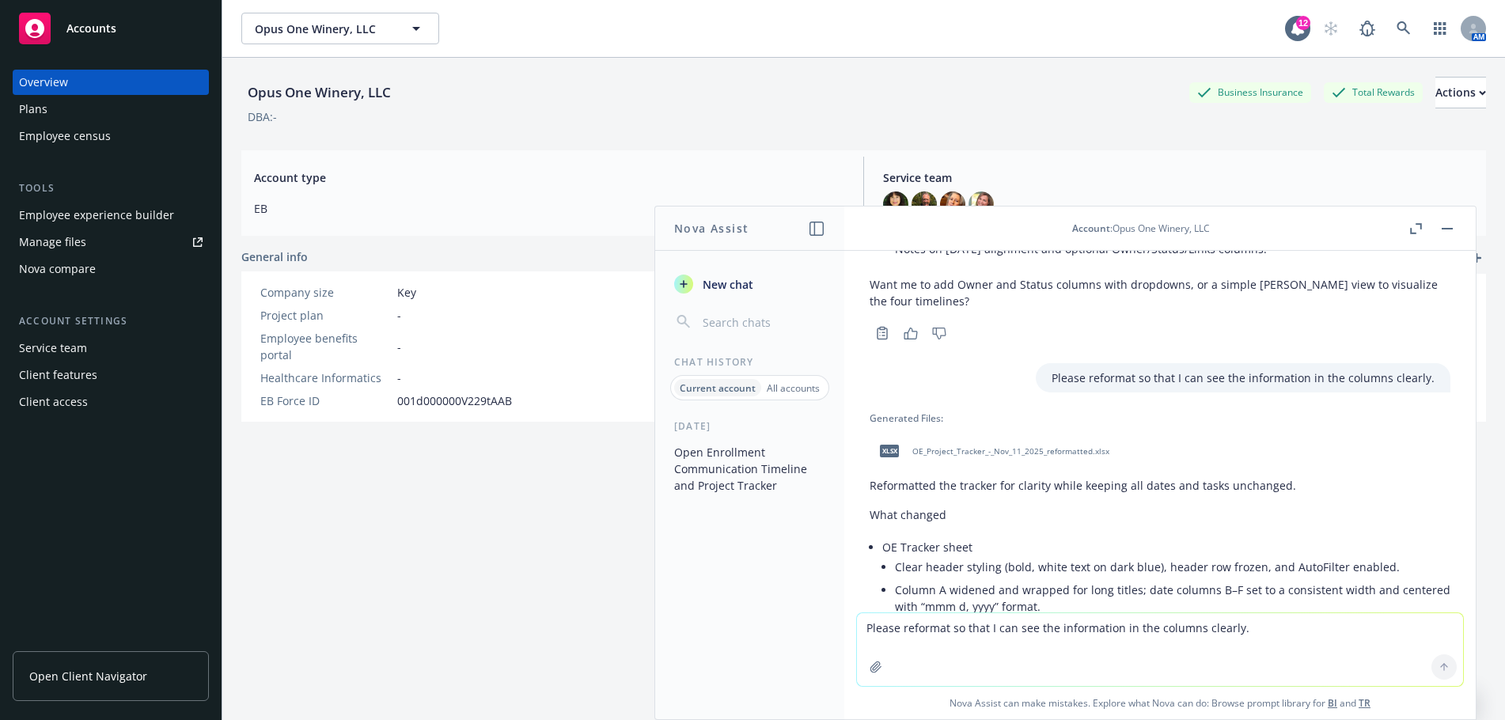
click at [1002, 457] on span "OE_Project_Tracker_-_Nov_11_2025_reformatted.xlsx" at bounding box center [1010, 451] width 197 height 10
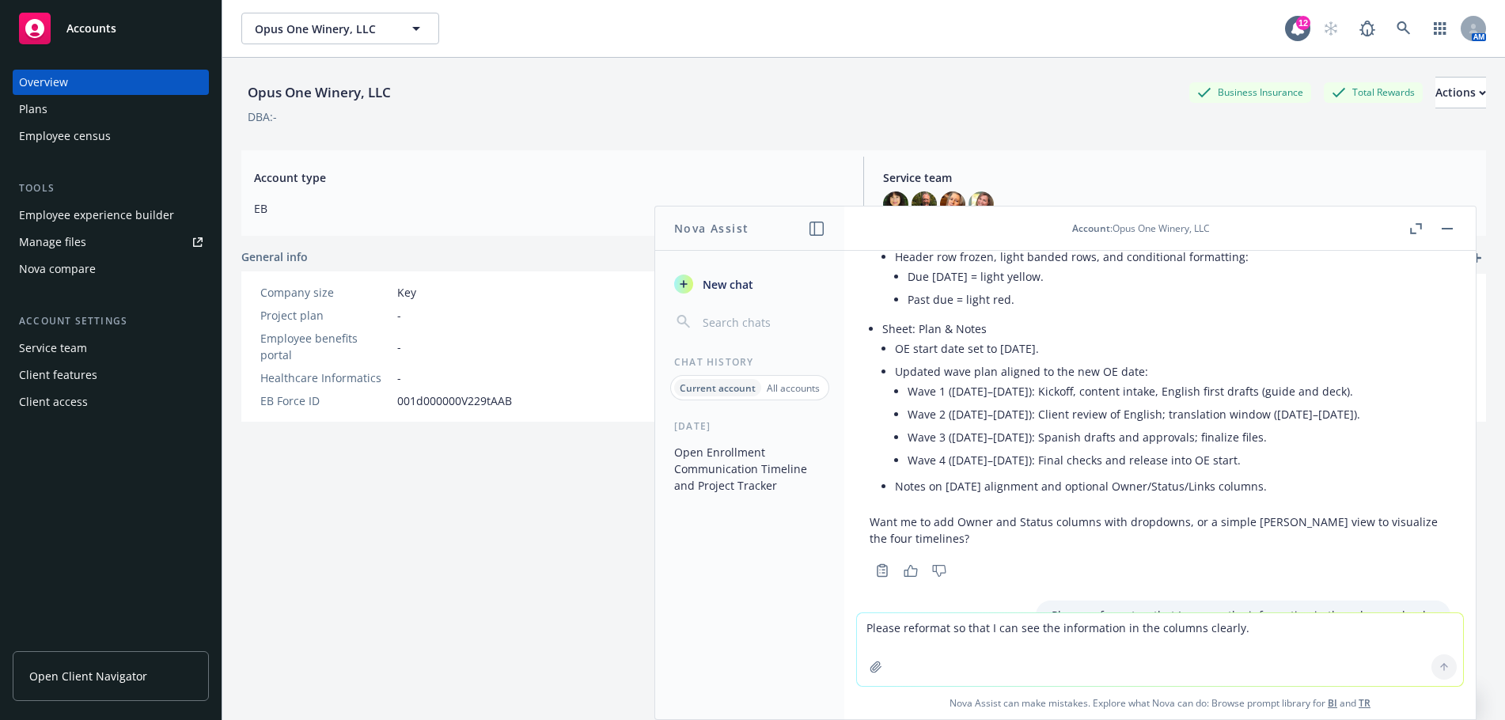
scroll to position [1847, 0]
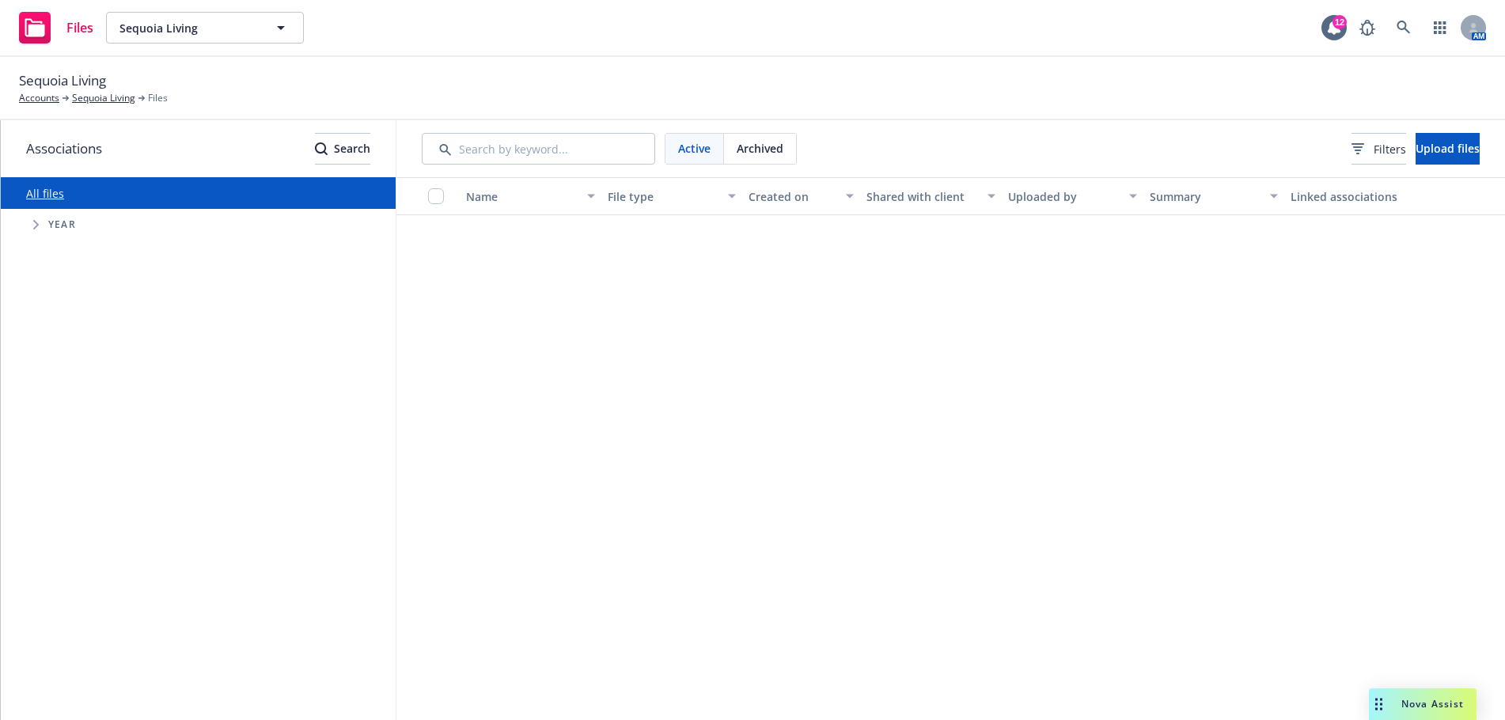
scroll to position [1309, 0]
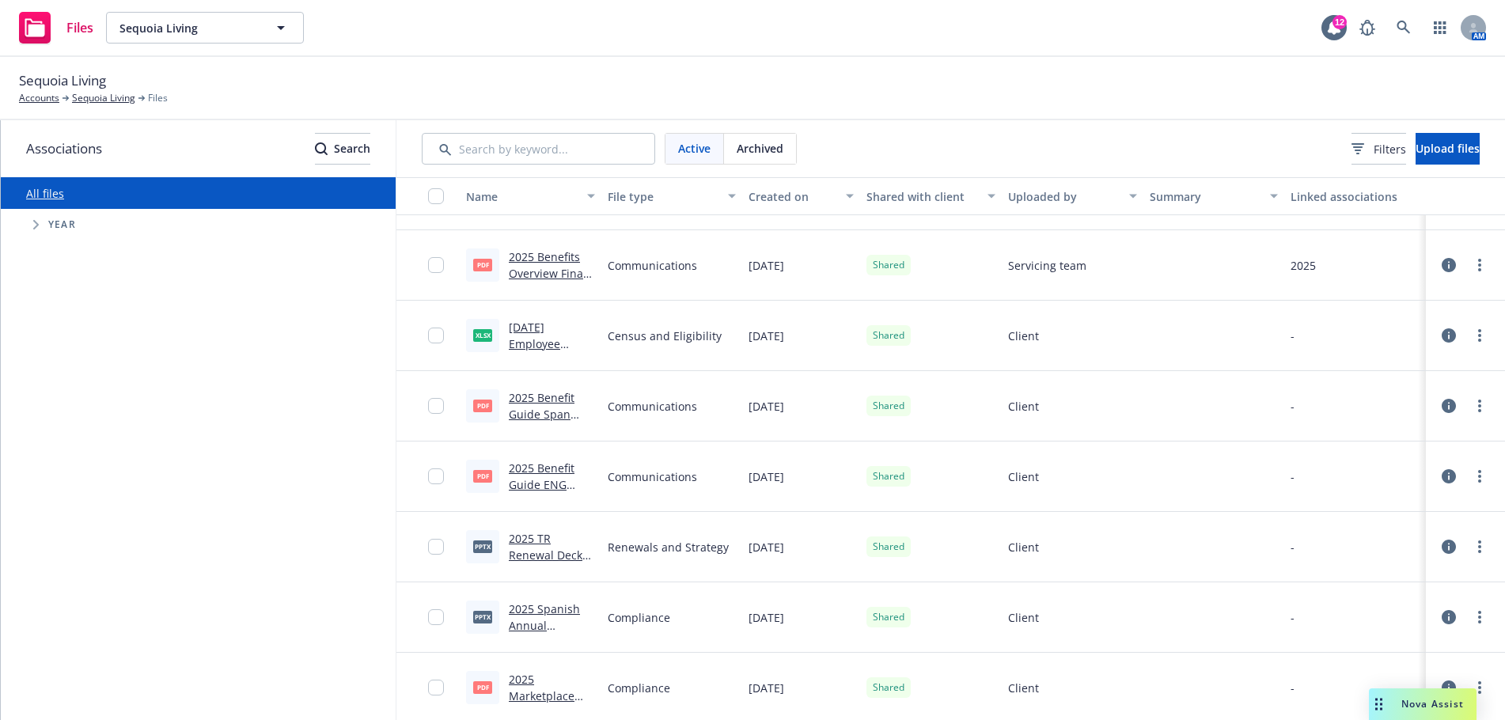
click at [1438, 704] on span "Nova Assist" at bounding box center [1432, 703] width 63 height 13
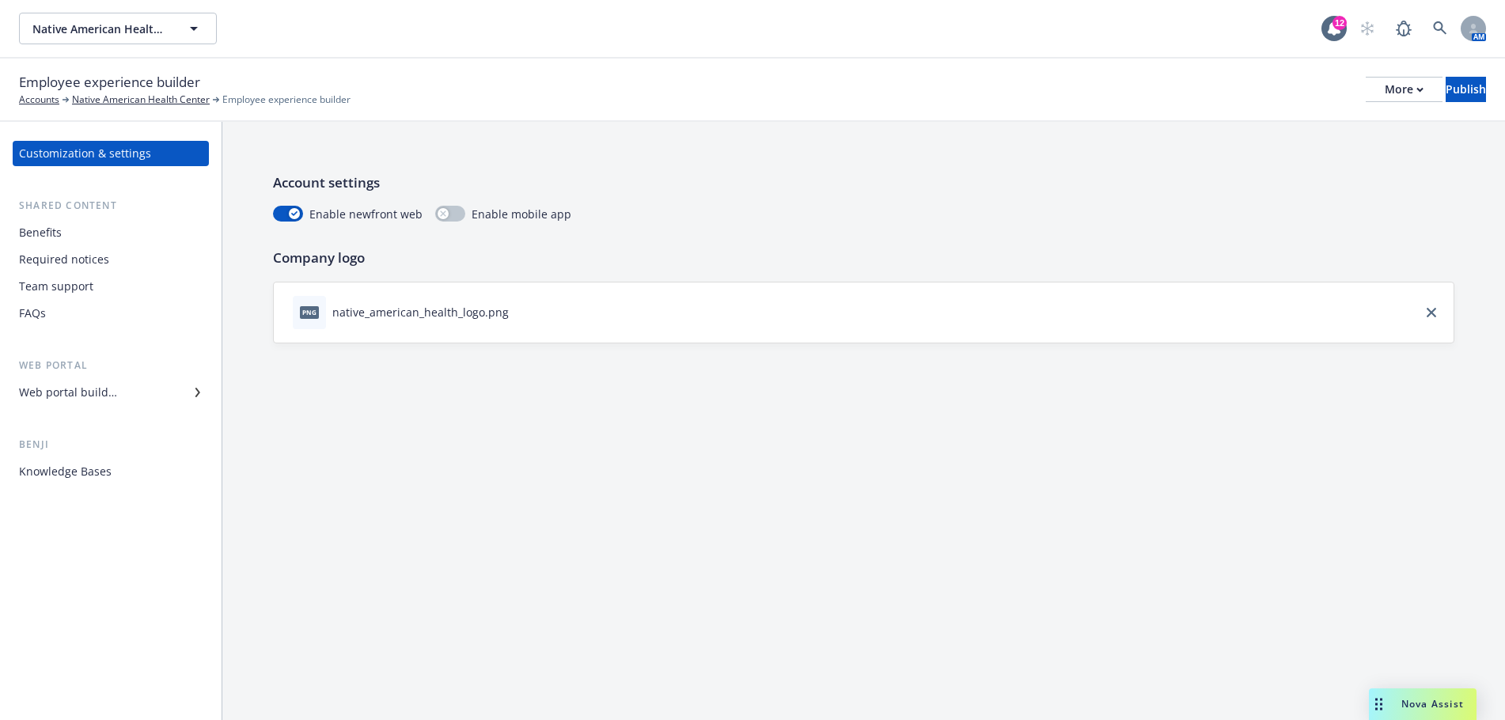
click at [1442, 704] on span "Nova Assist" at bounding box center [1432, 703] width 63 height 13
